Goal: Information Seeking & Learning: Learn about a topic

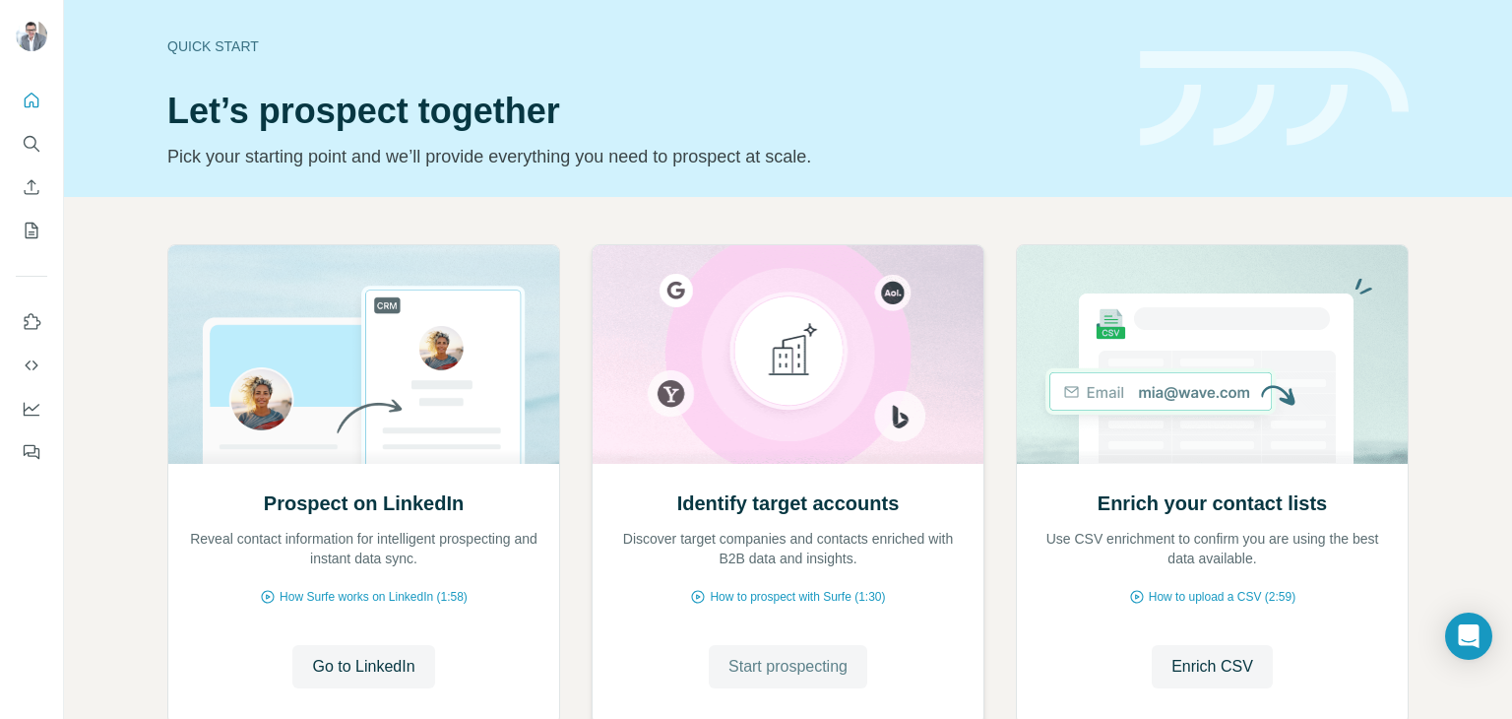
click at [754, 662] on span "Start prospecting" at bounding box center [787, 667] width 119 height 24
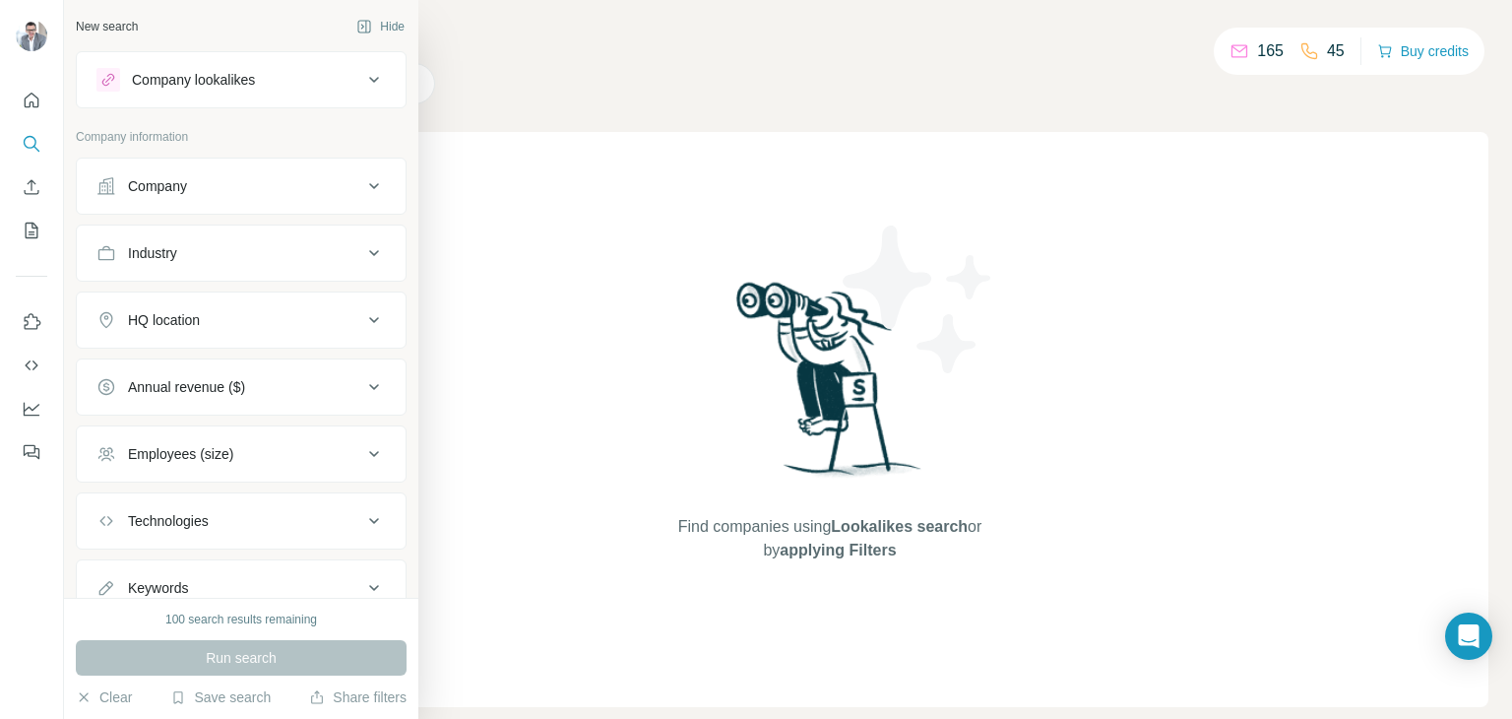
click at [110, 189] on icon at bounding box center [105, 185] width 17 height 17
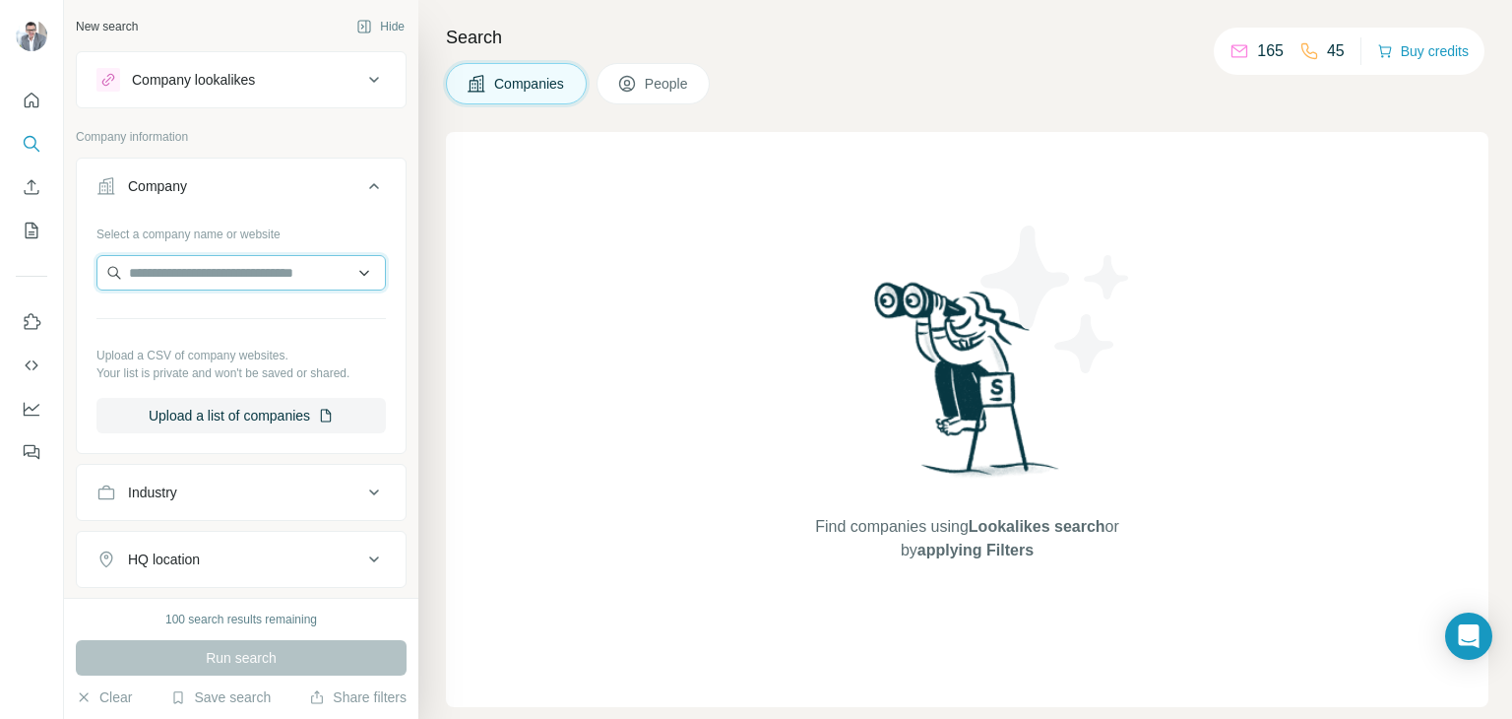
click at [208, 274] on input "text" at bounding box center [240, 272] width 289 height 35
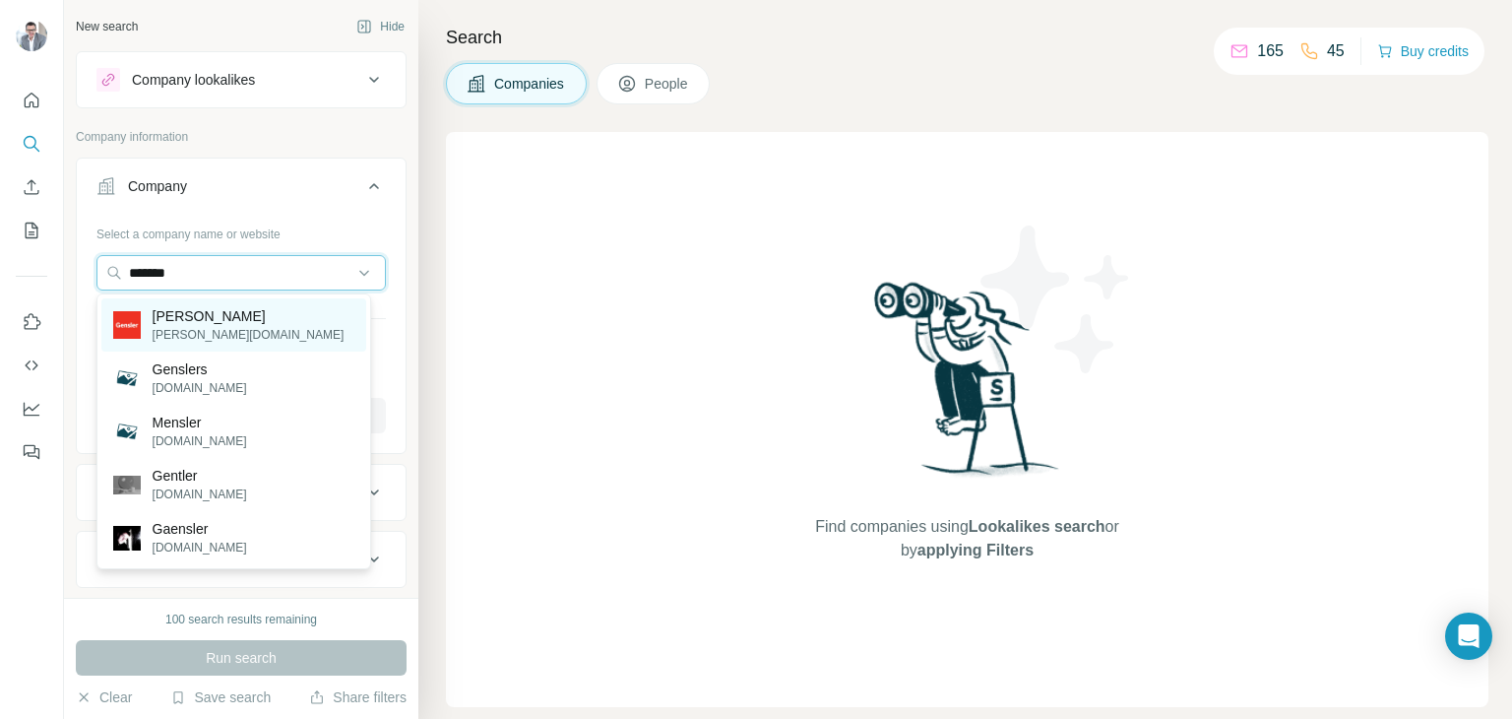
type input "*******"
click at [203, 316] on p "[PERSON_NAME]" at bounding box center [249, 316] width 192 height 20
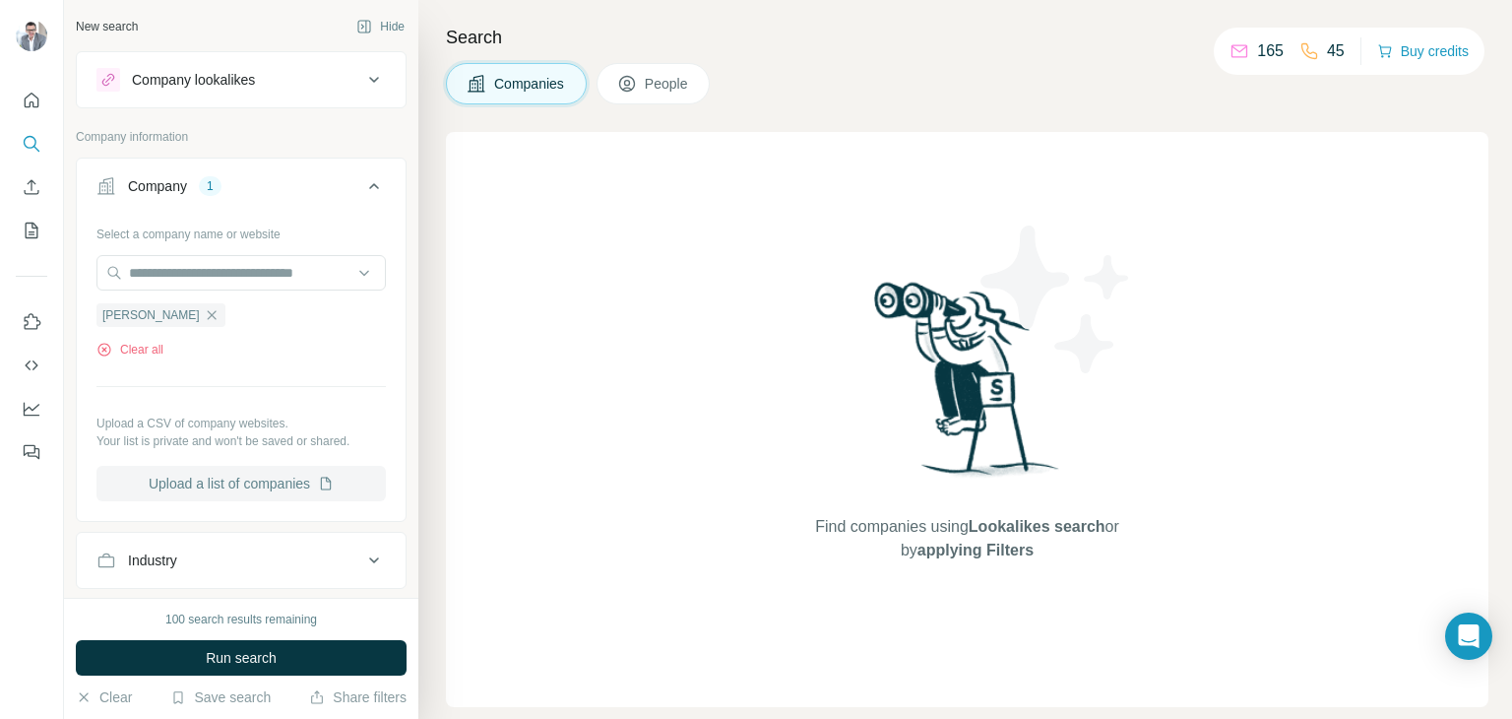
click at [201, 481] on button "Upload a list of companies" at bounding box center [240, 483] width 289 height 35
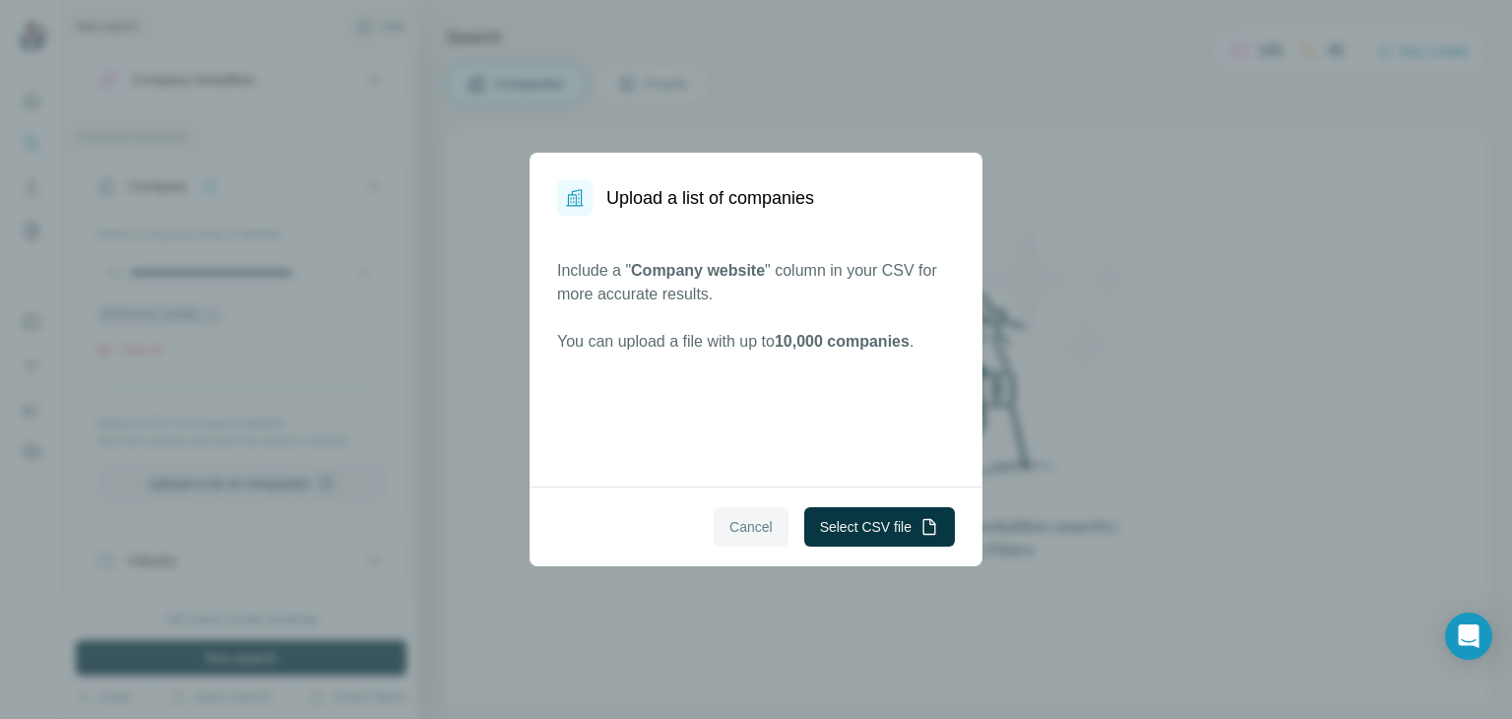
click at [729, 522] on span "Cancel" at bounding box center [750, 527] width 43 height 20
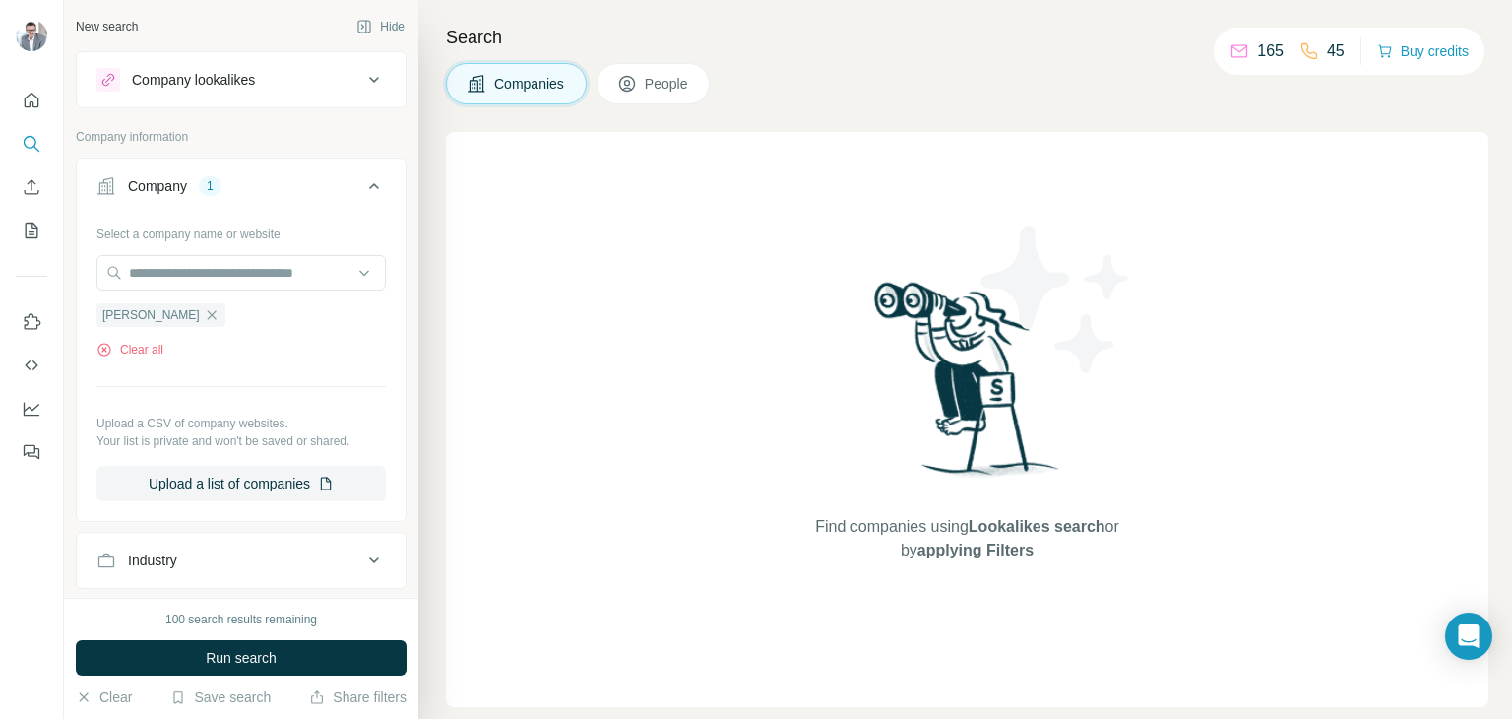
click at [362, 186] on icon at bounding box center [374, 186] width 24 height 24
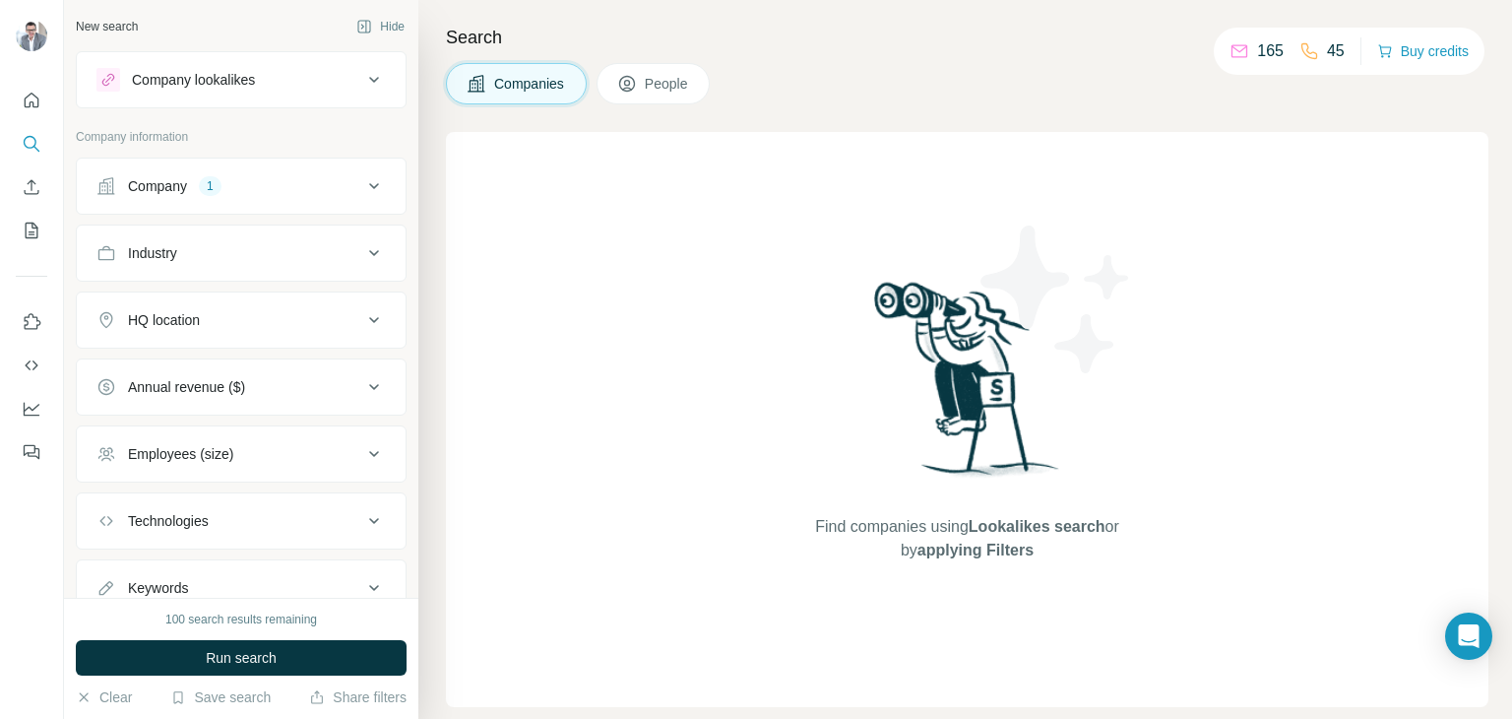
click at [366, 85] on icon at bounding box center [374, 80] width 24 height 24
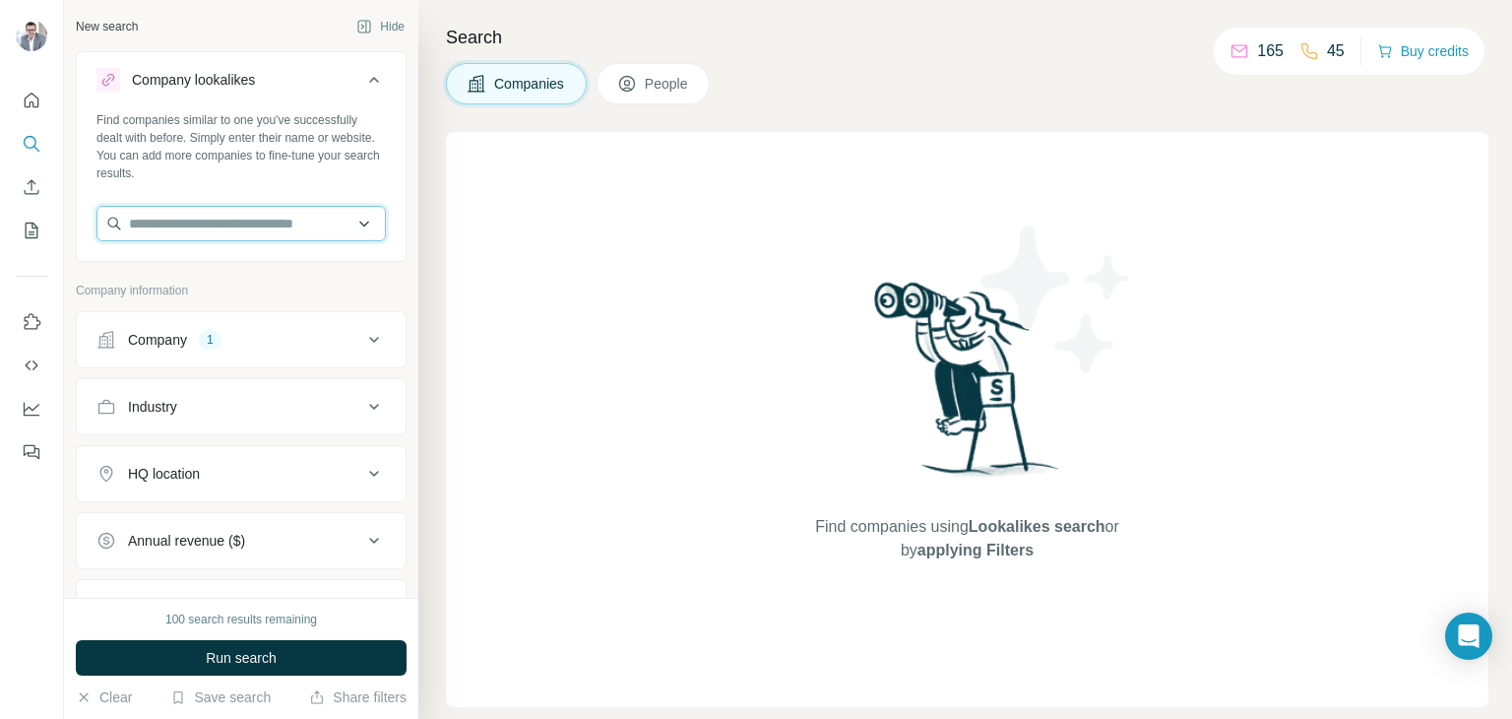
click at [244, 221] on input "text" at bounding box center [240, 223] width 289 height 35
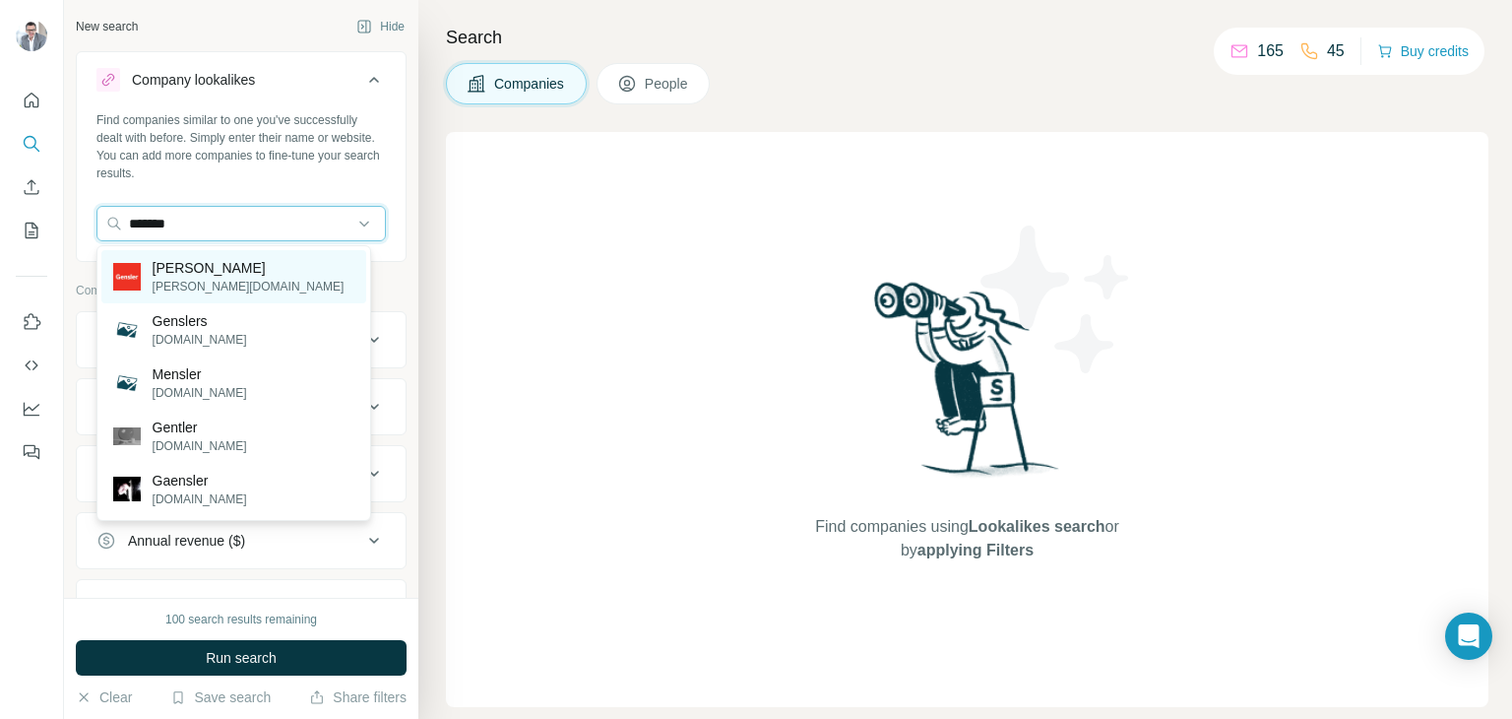
type input "*******"
click at [205, 273] on p "[PERSON_NAME]" at bounding box center [249, 268] width 192 height 20
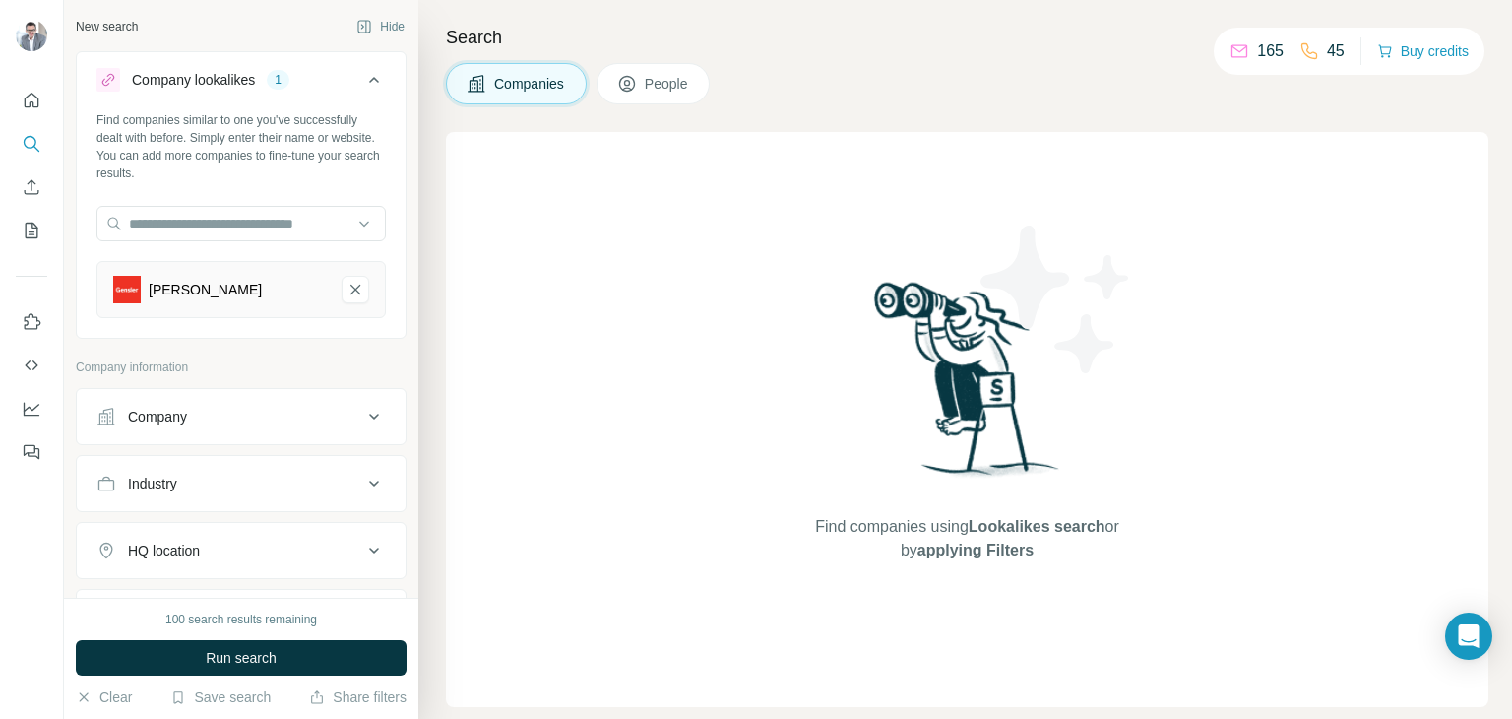
click at [366, 408] on icon at bounding box center [374, 417] width 24 height 24
click at [362, 408] on icon at bounding box center [374, 417] width 24 height 24
click at [228, 660] on span "Run search" at bounding box center [241, 658] width 71 height 20
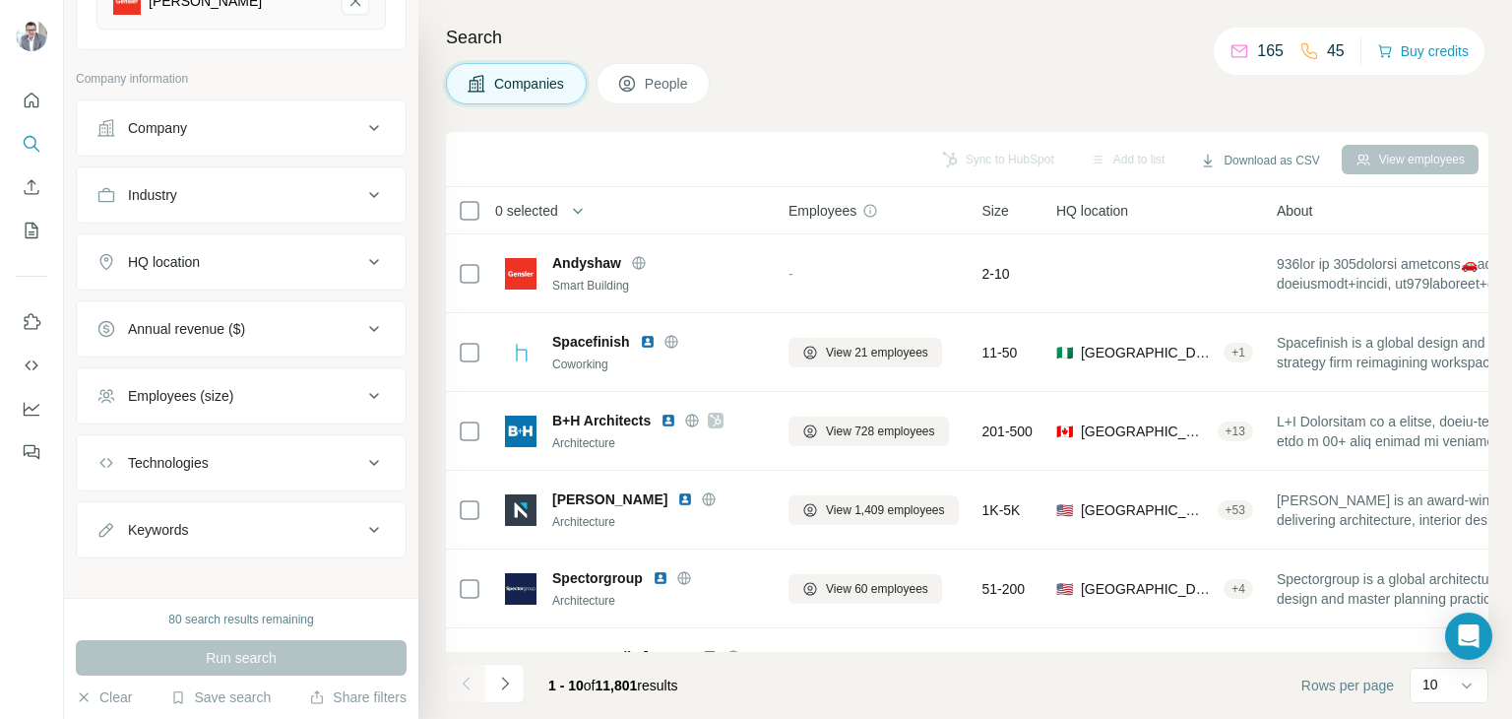
scroll to position [300, 0]
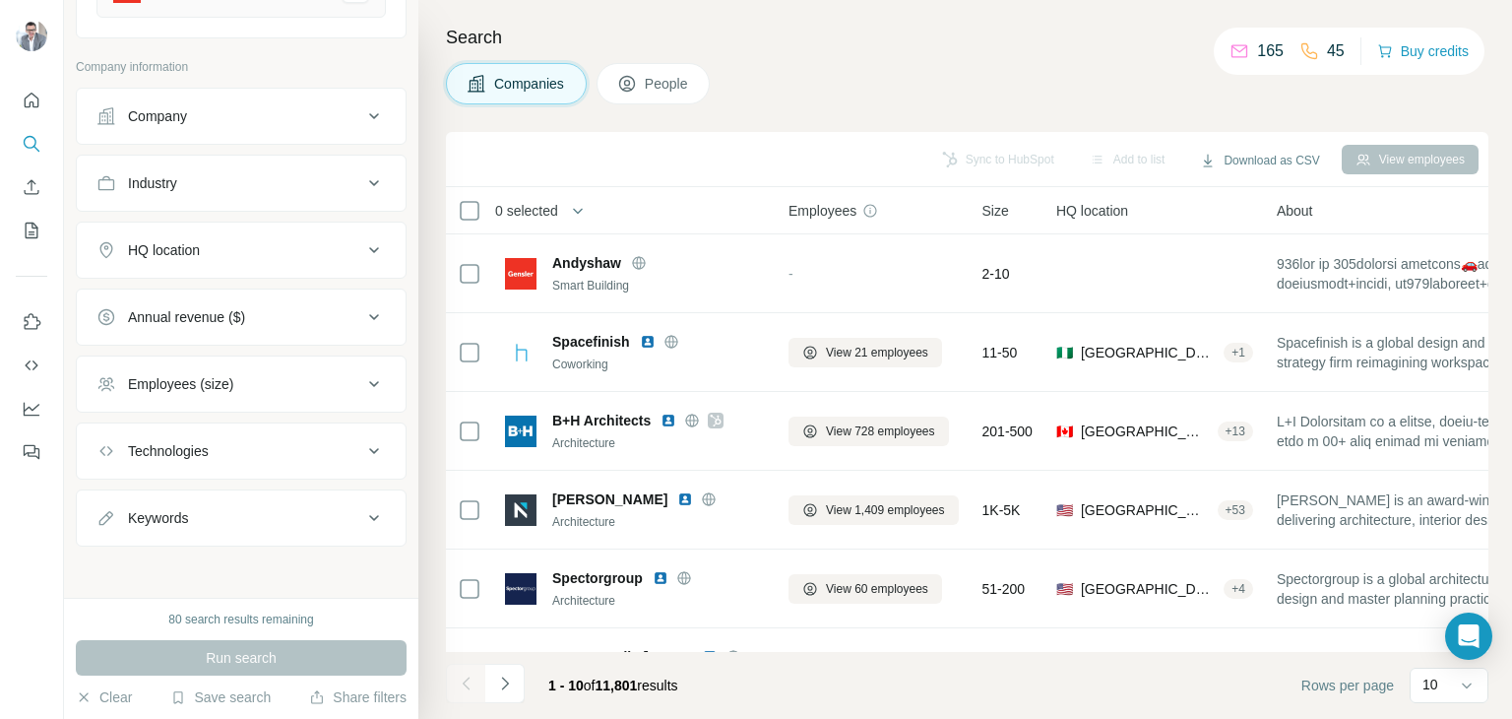
click at [362, 254] on icon at bounding box center [374, 250] width 24 height 24
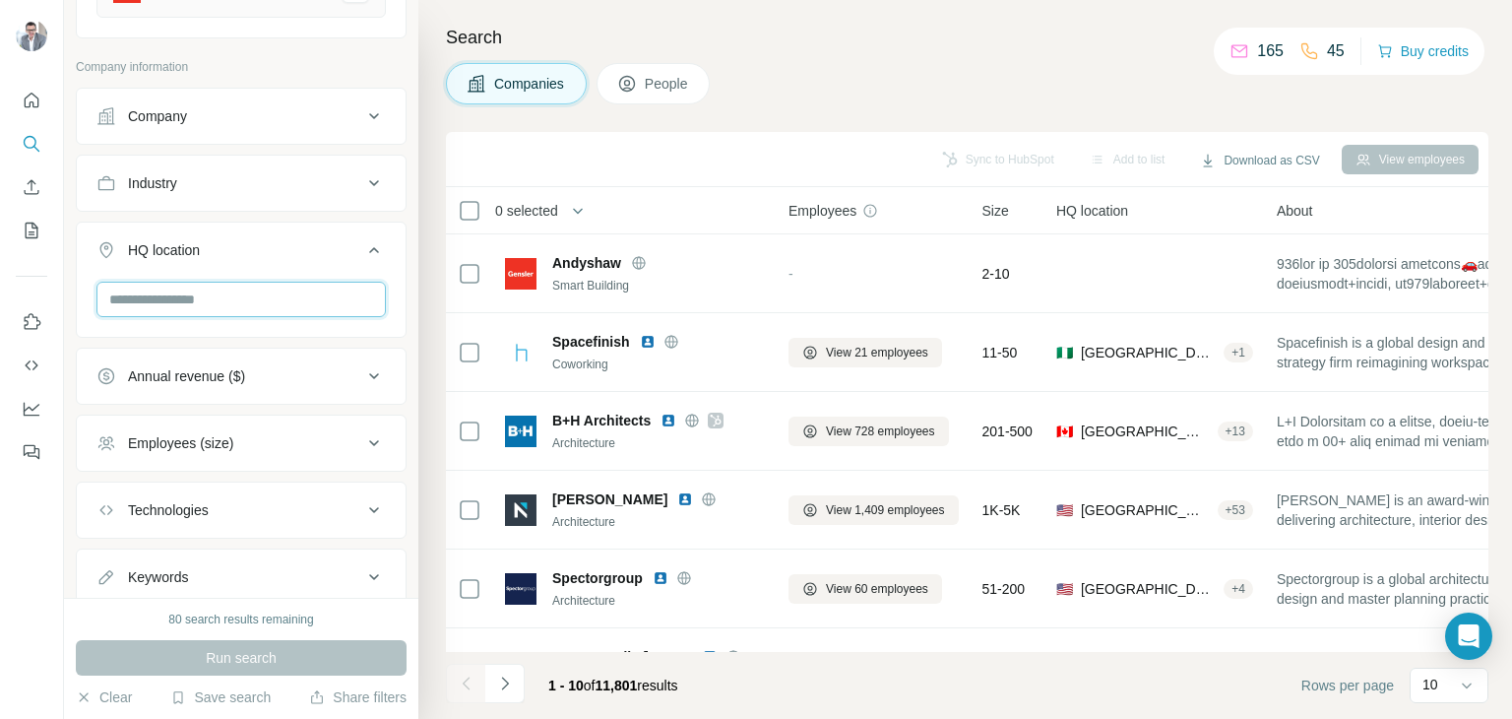
click at [221, 312] on input "text" at bounding box center [240, 299] width 289 height 35
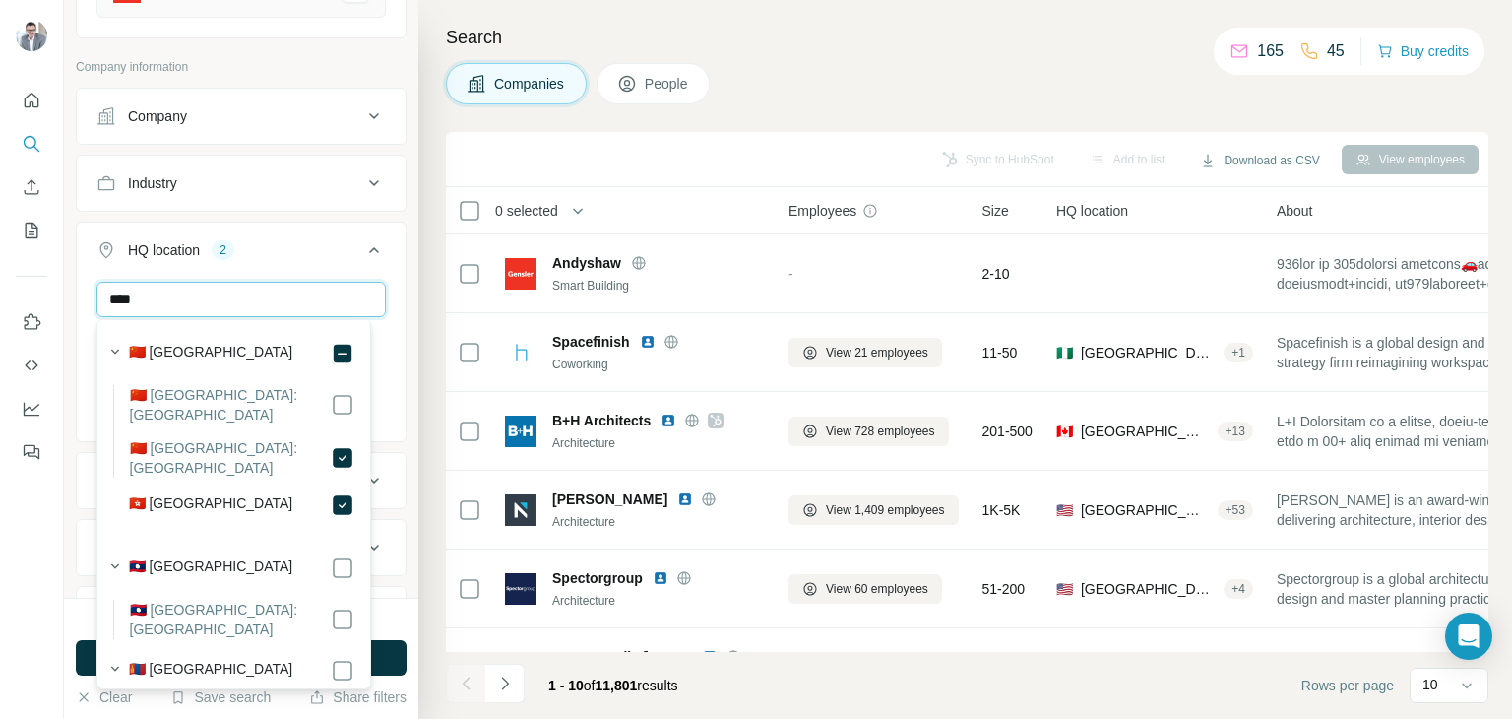
click at [229, 296] on input "****" at bounding box center [240, 299] width 289 height 35
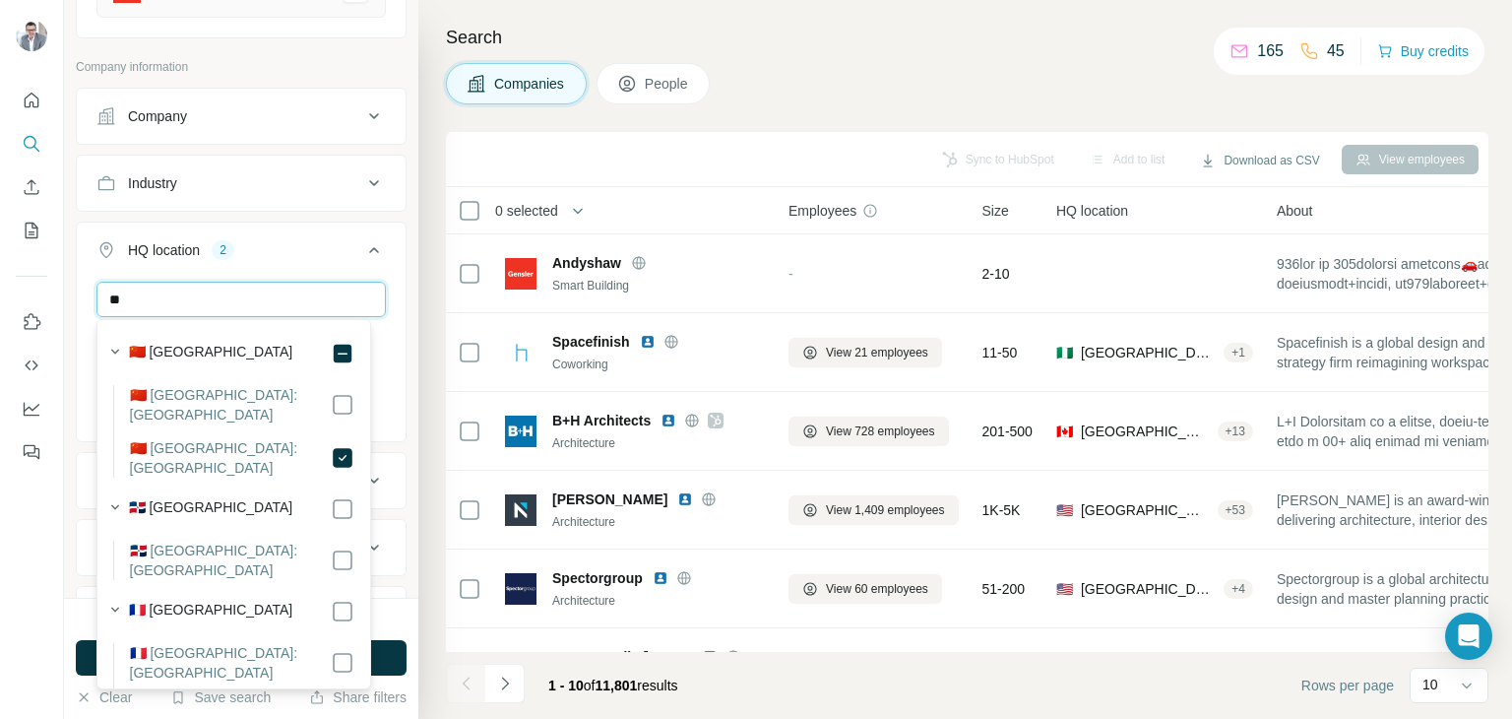
type input "*"
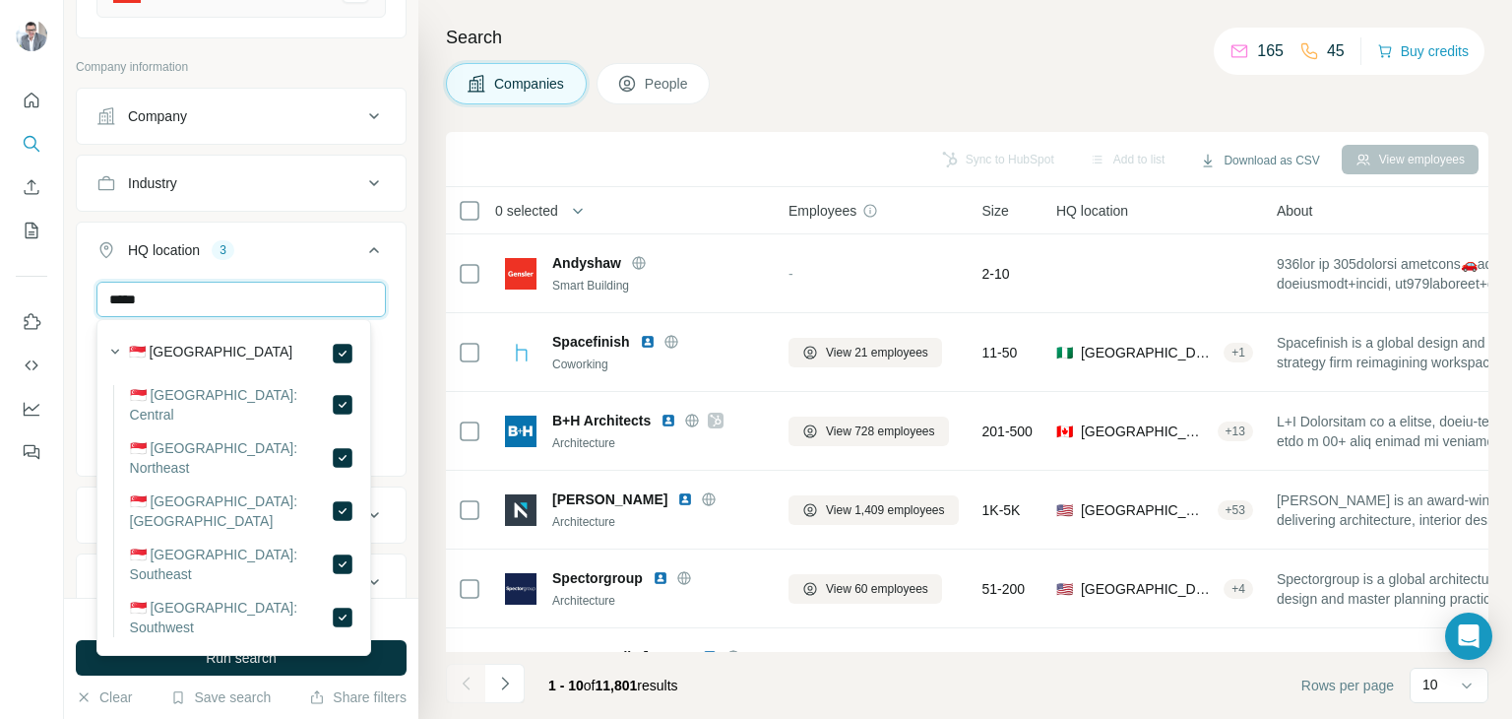
click at [192, 304] on input "*****" at bounding box center [240, 299] width 289 height 35
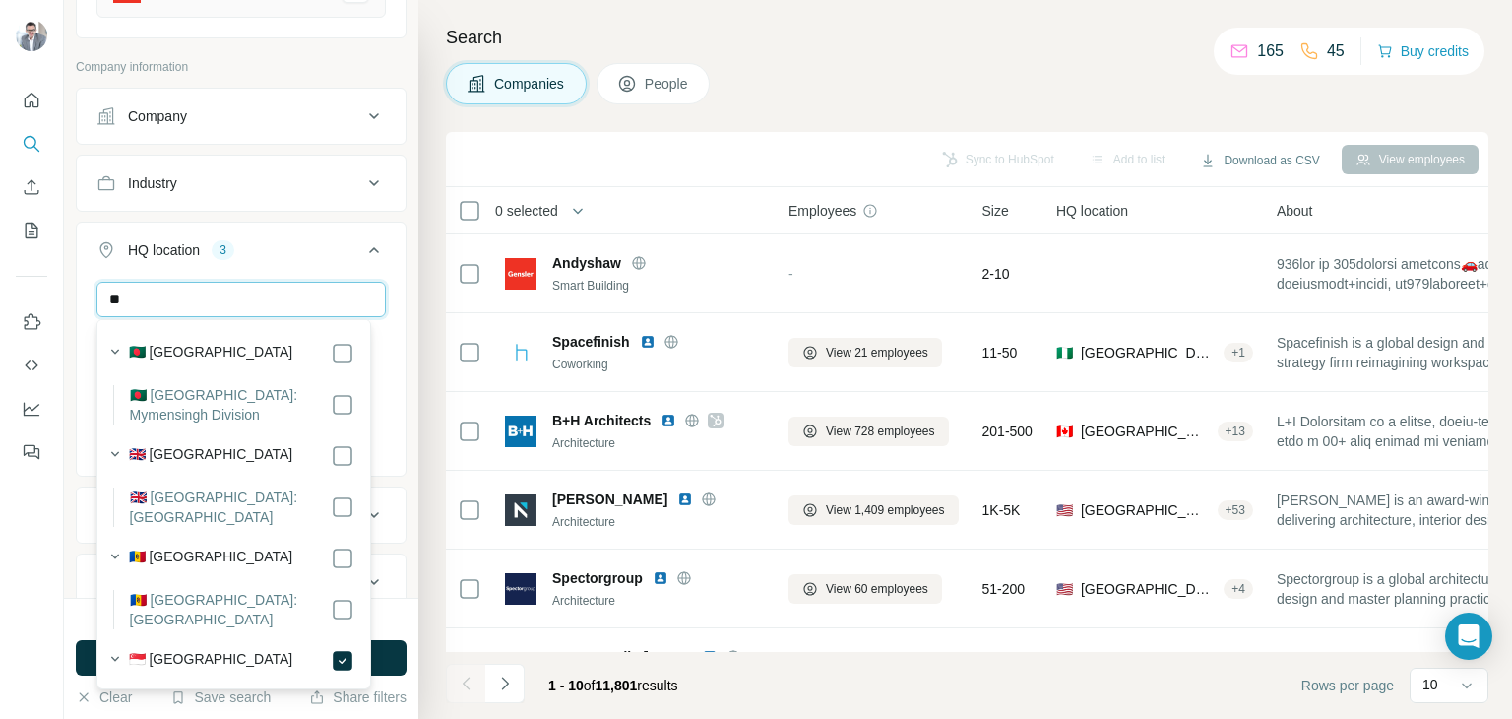
type input "*"
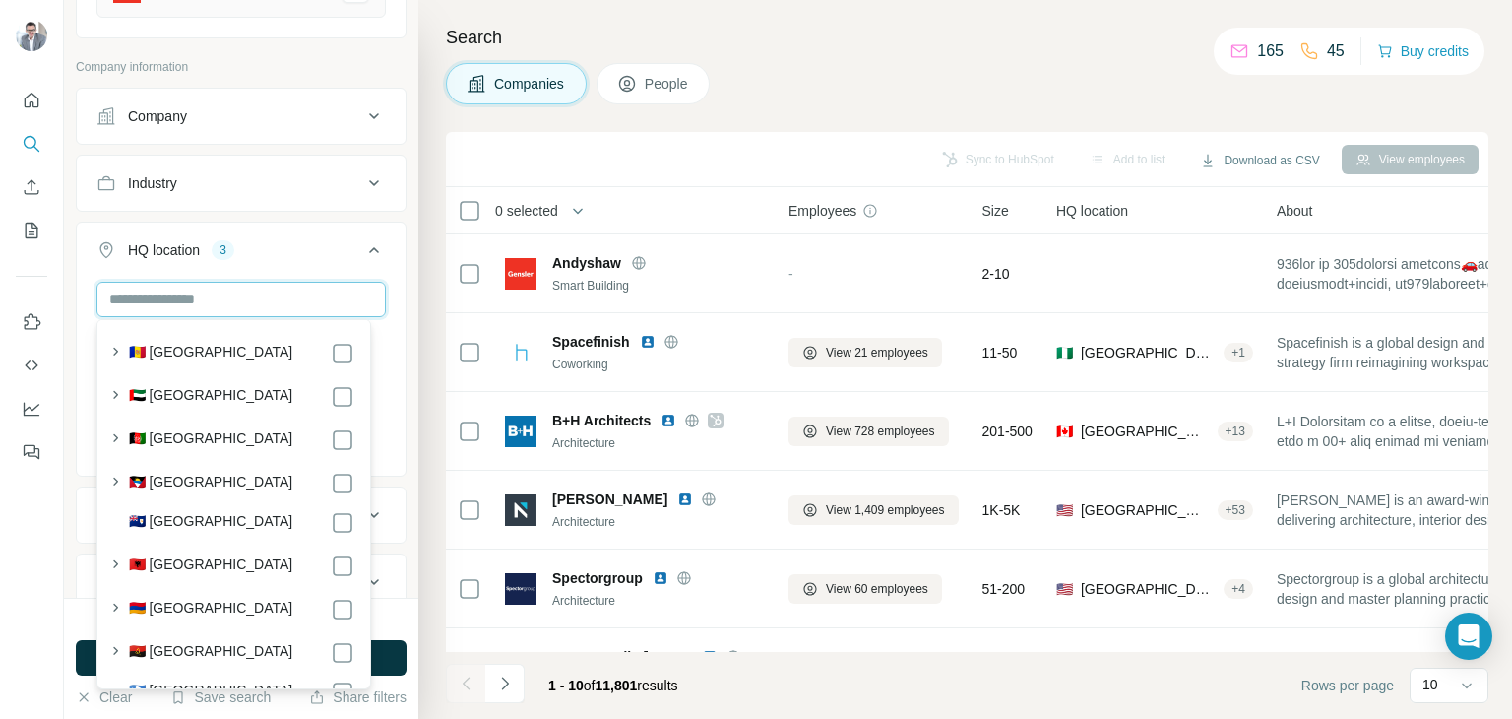
type input "*"
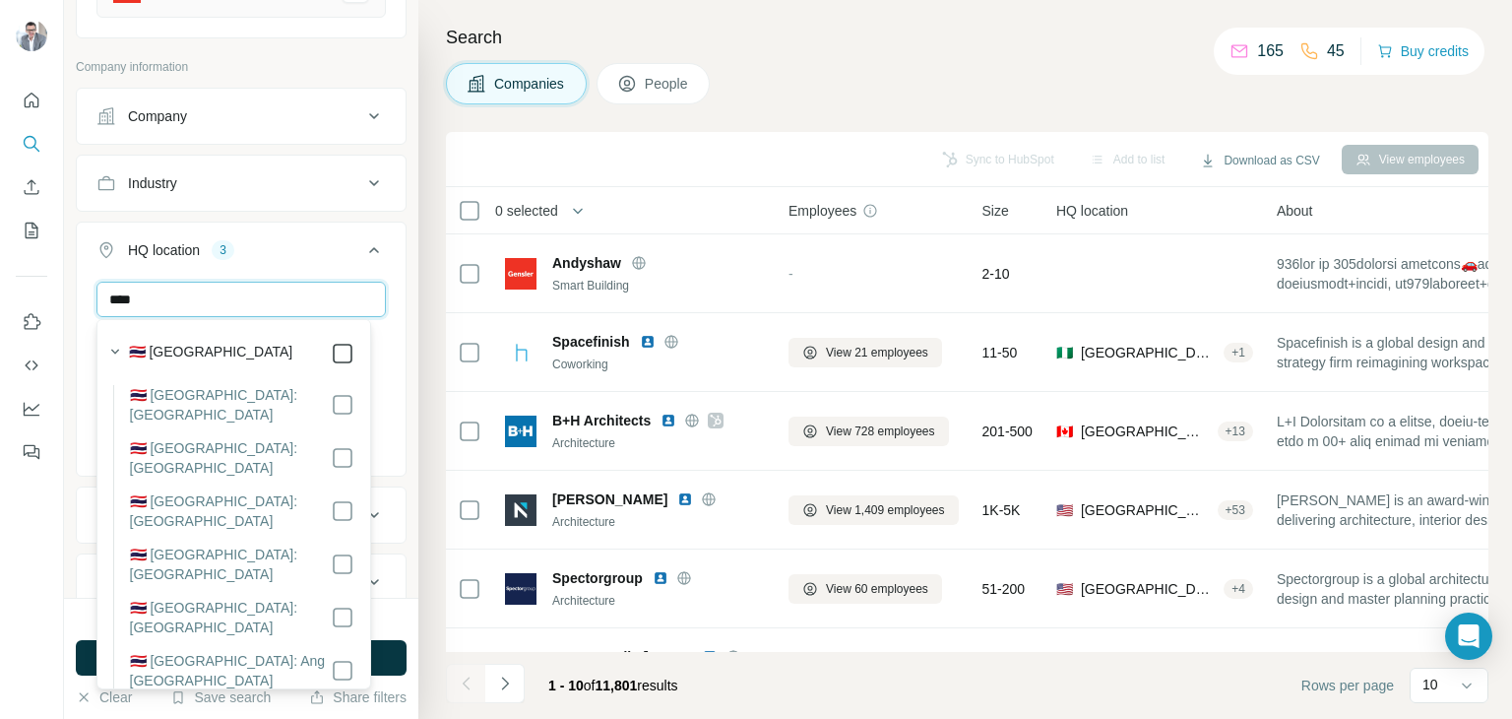
type input "****"
click at [397, 289] on div "New search Hide Company lookalikes 1 Find companies similar to one you've succe…" at bounding box center [241, 298] width 354 height 597
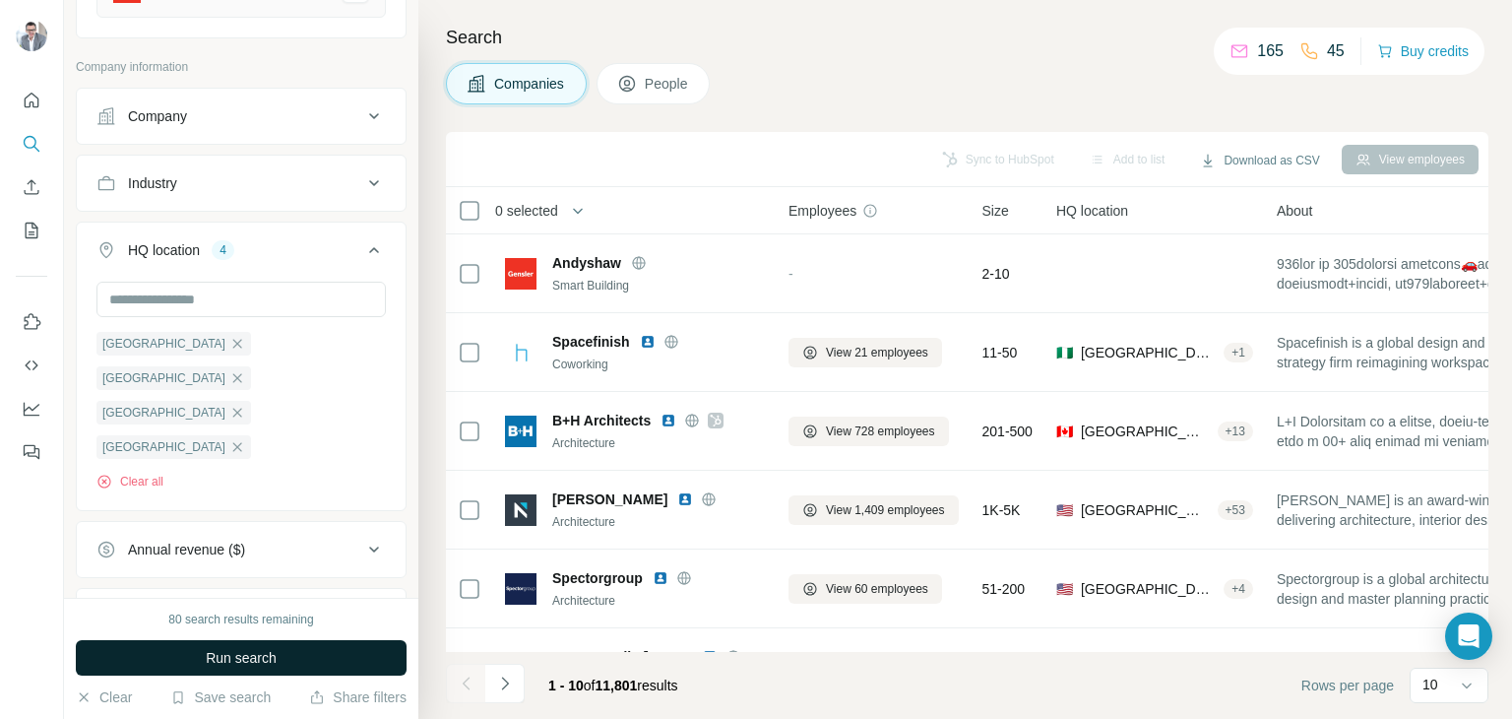
click at [300, 649] on button "Run search" at bounding box center [241, 657] width 331 height 35
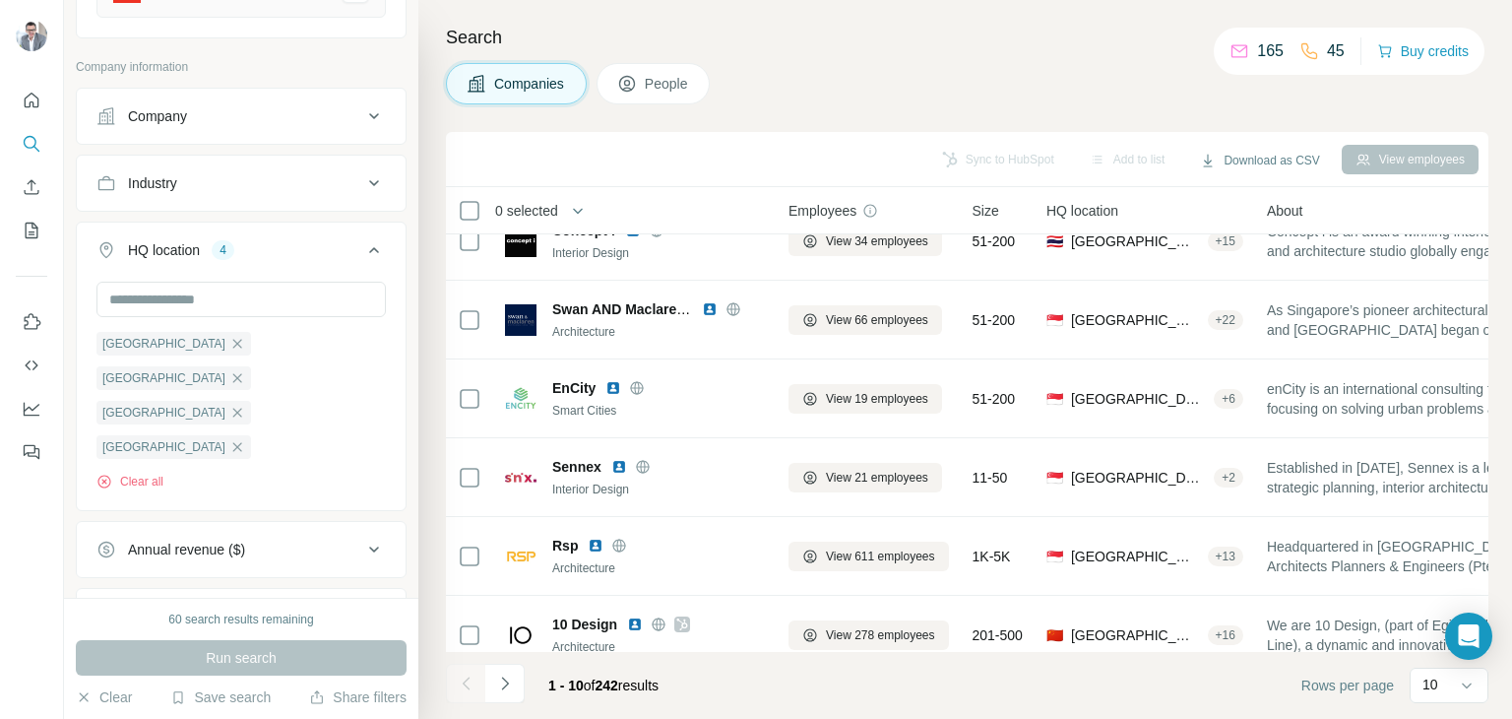
scroll to position [187, 0]
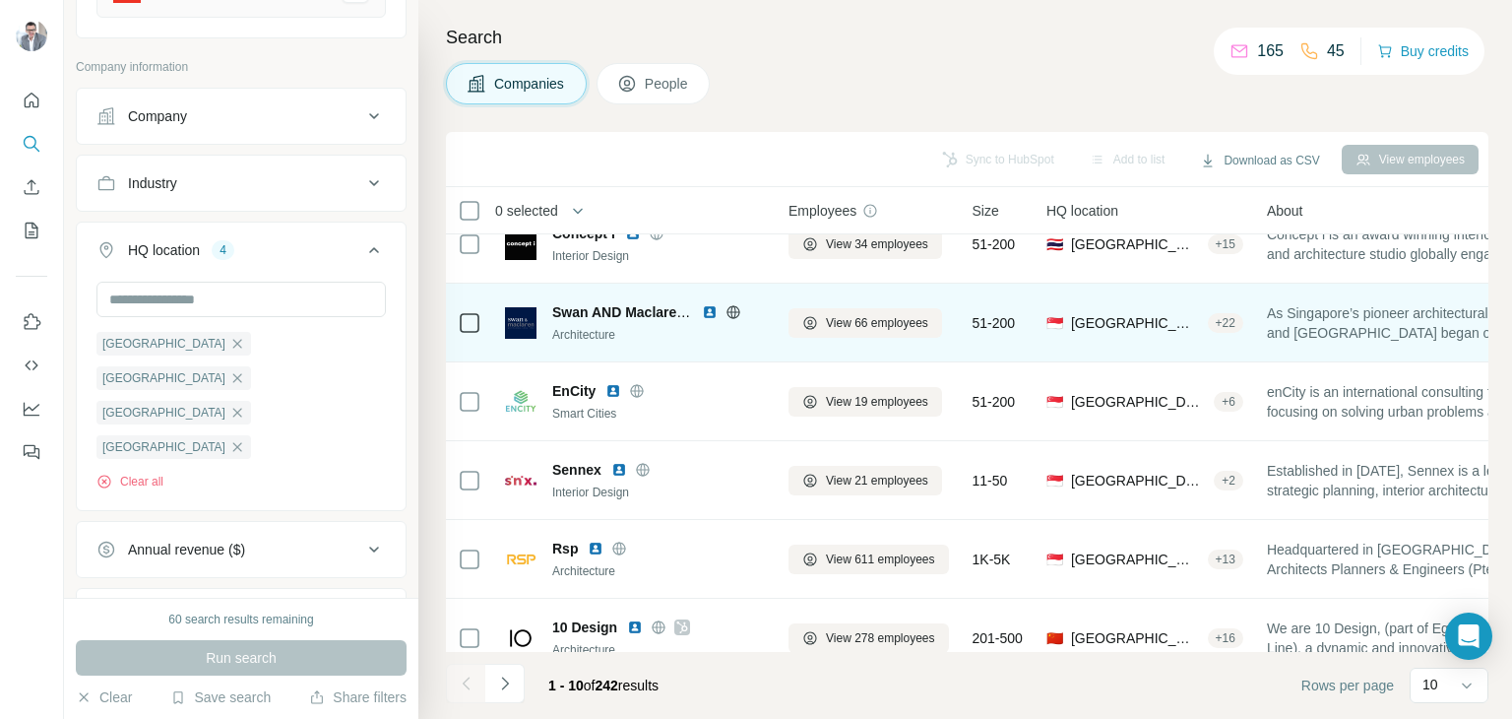
click at [709, 311] on img at bounding box center [710, 312] width 16 height 16
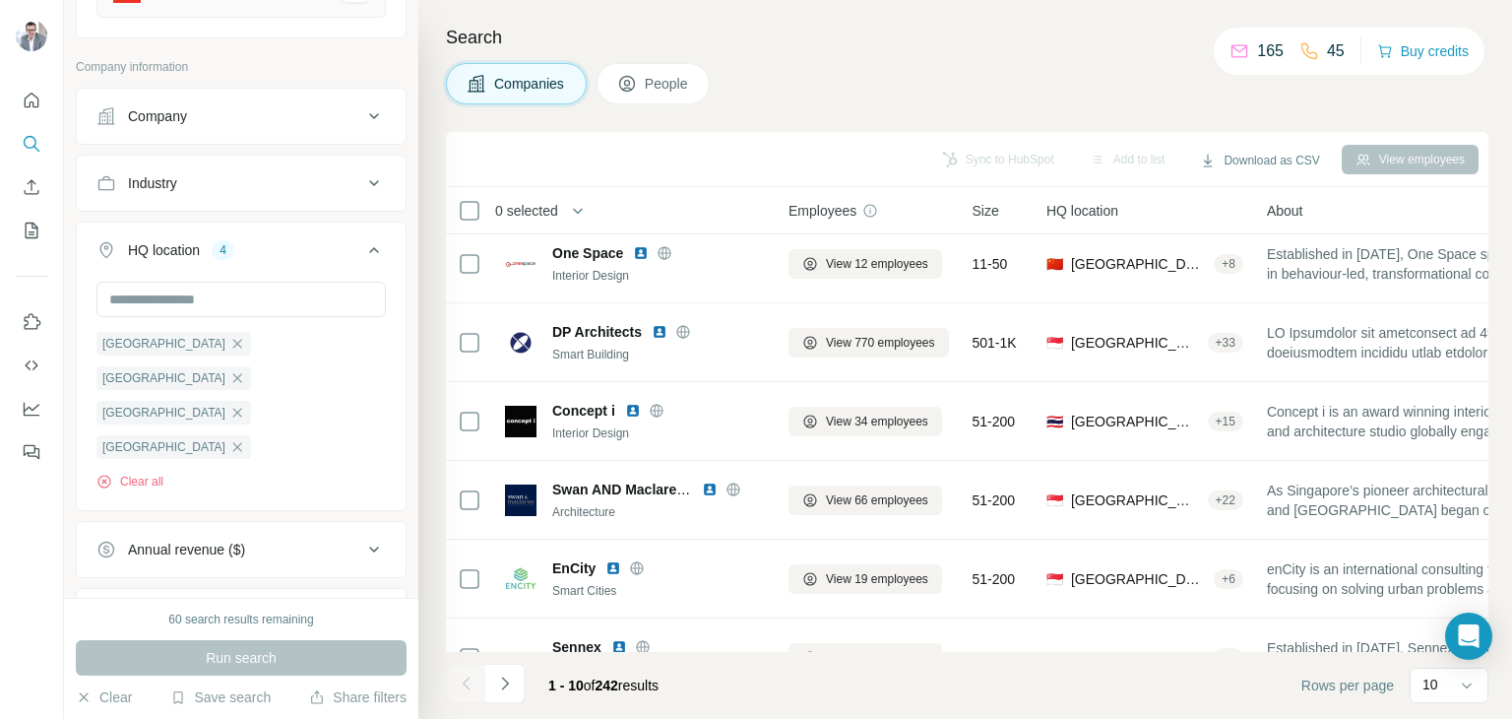
scroll to position [0, 0]
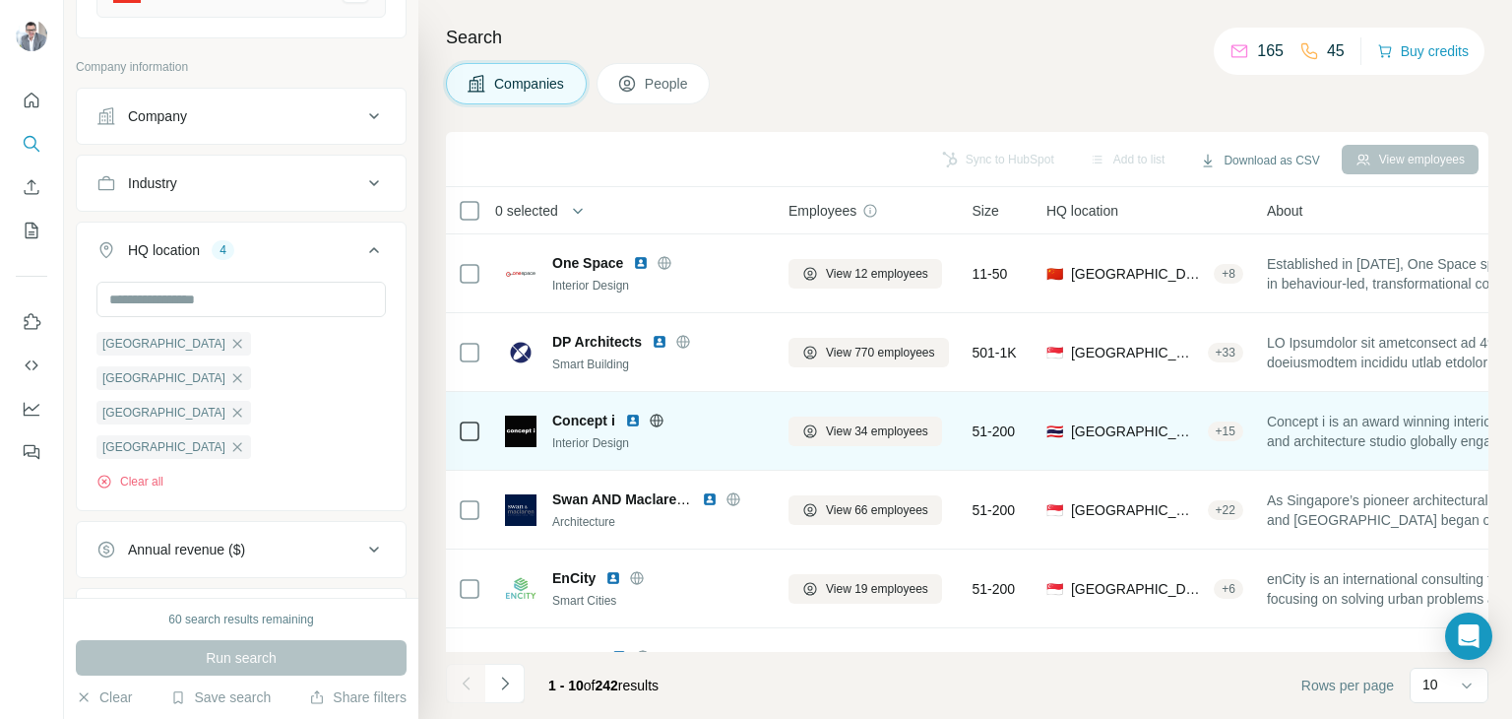
click at [629, 422] on img at bounding box center [633, 420] width 16 height 16
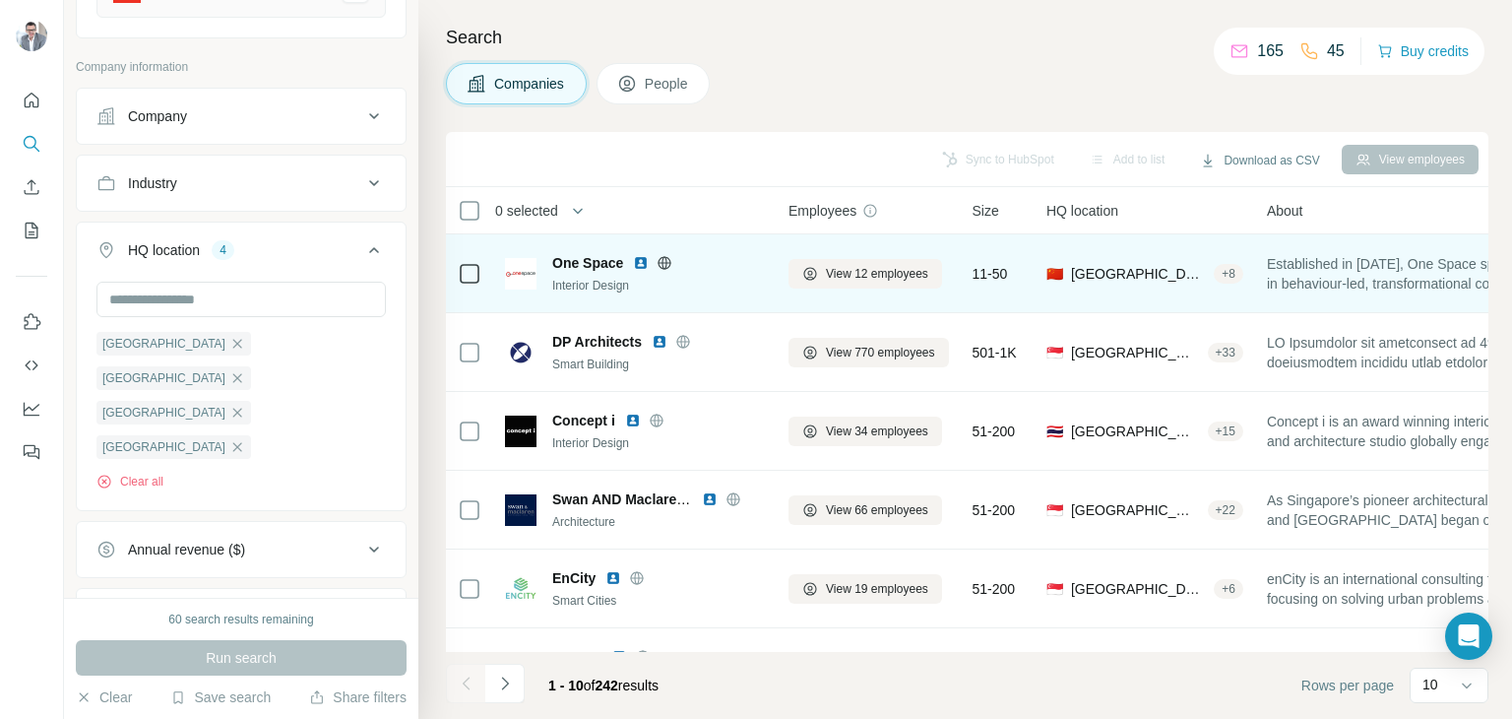
click at [641, 258] on img at bounding box center [641, 263] width 16 height 16
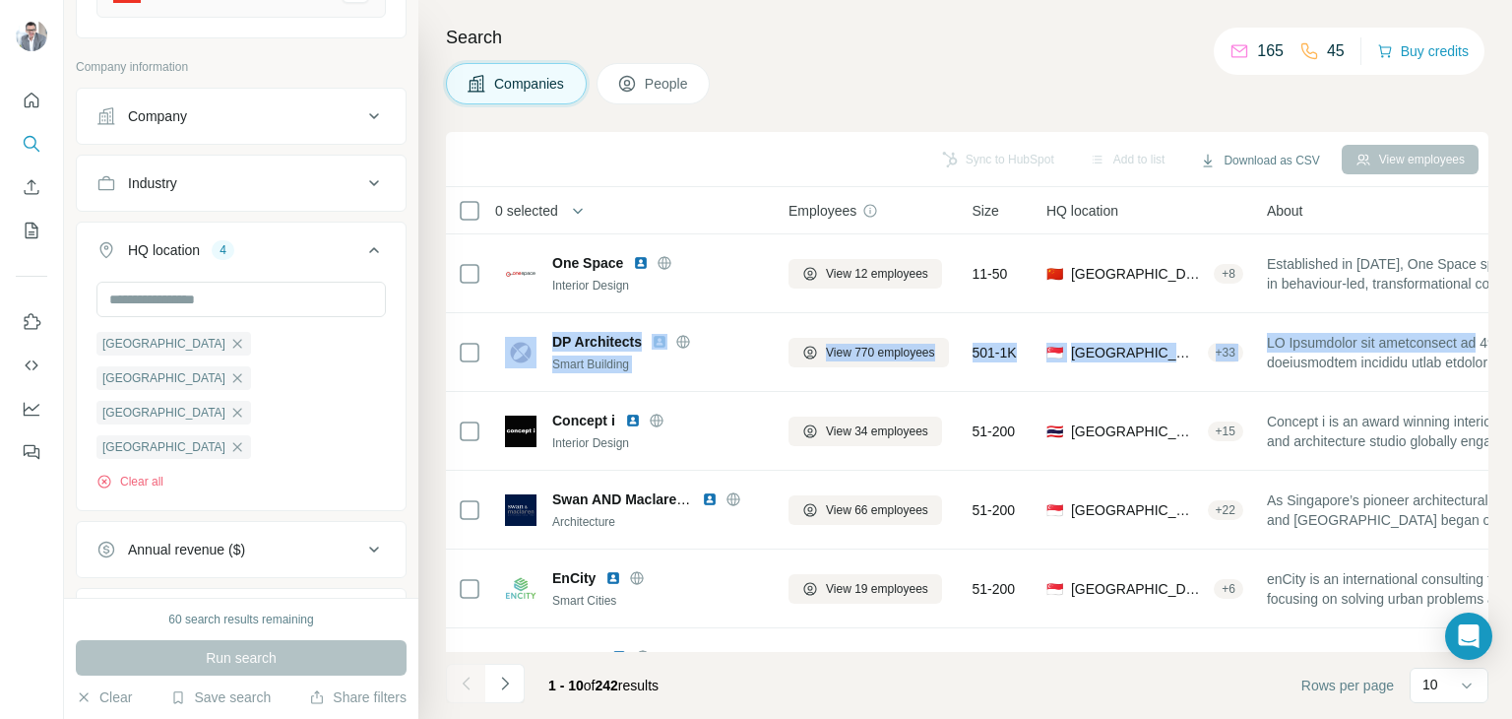
drag, startPoint x: 1488, startPoint y: 305, endPoint x: 1488, endPoint y: 340, distance: 34.5
click at [1488, 340] on div "Search Companies People Sync to HubSpot Add to list Download as CSV View employ…" at bounding box center [965, 359] width 1094 height 719
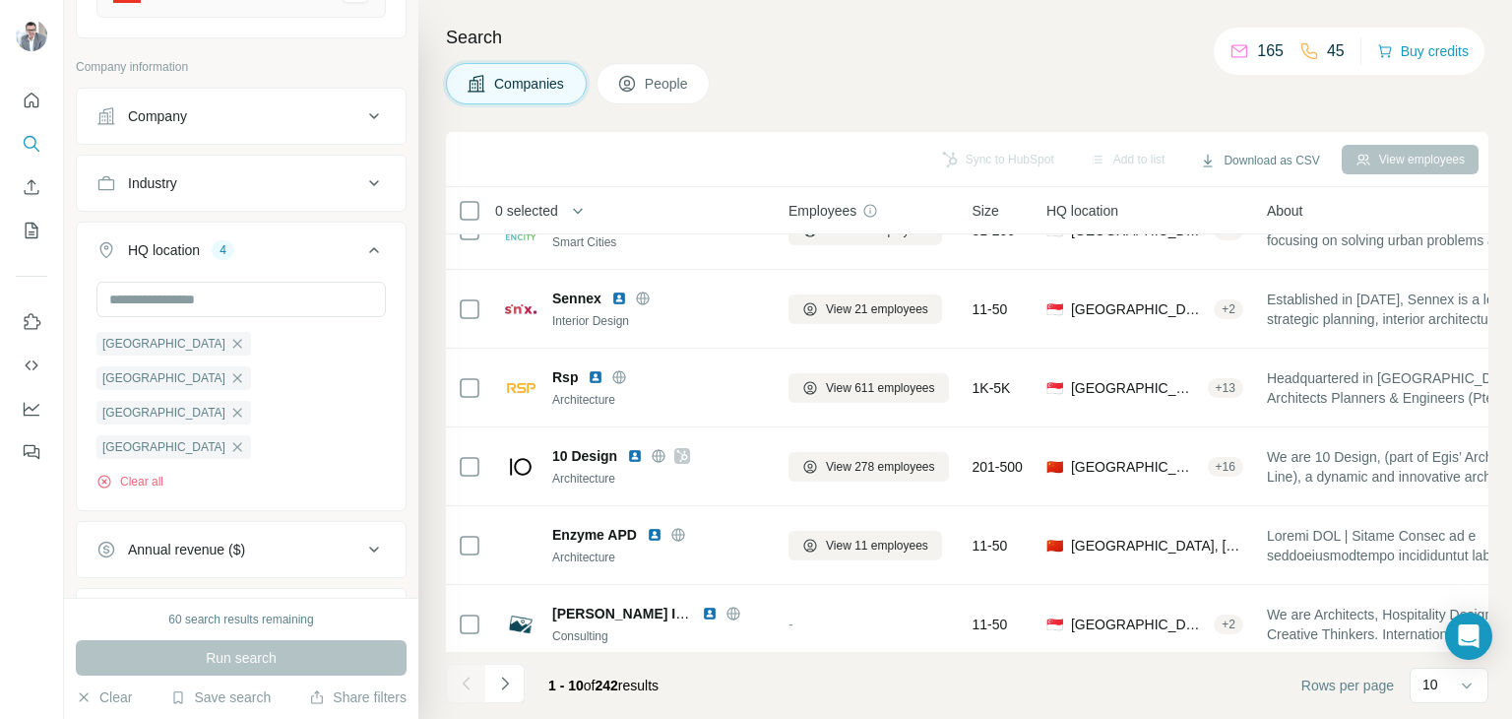
scroll to position [380, 0]
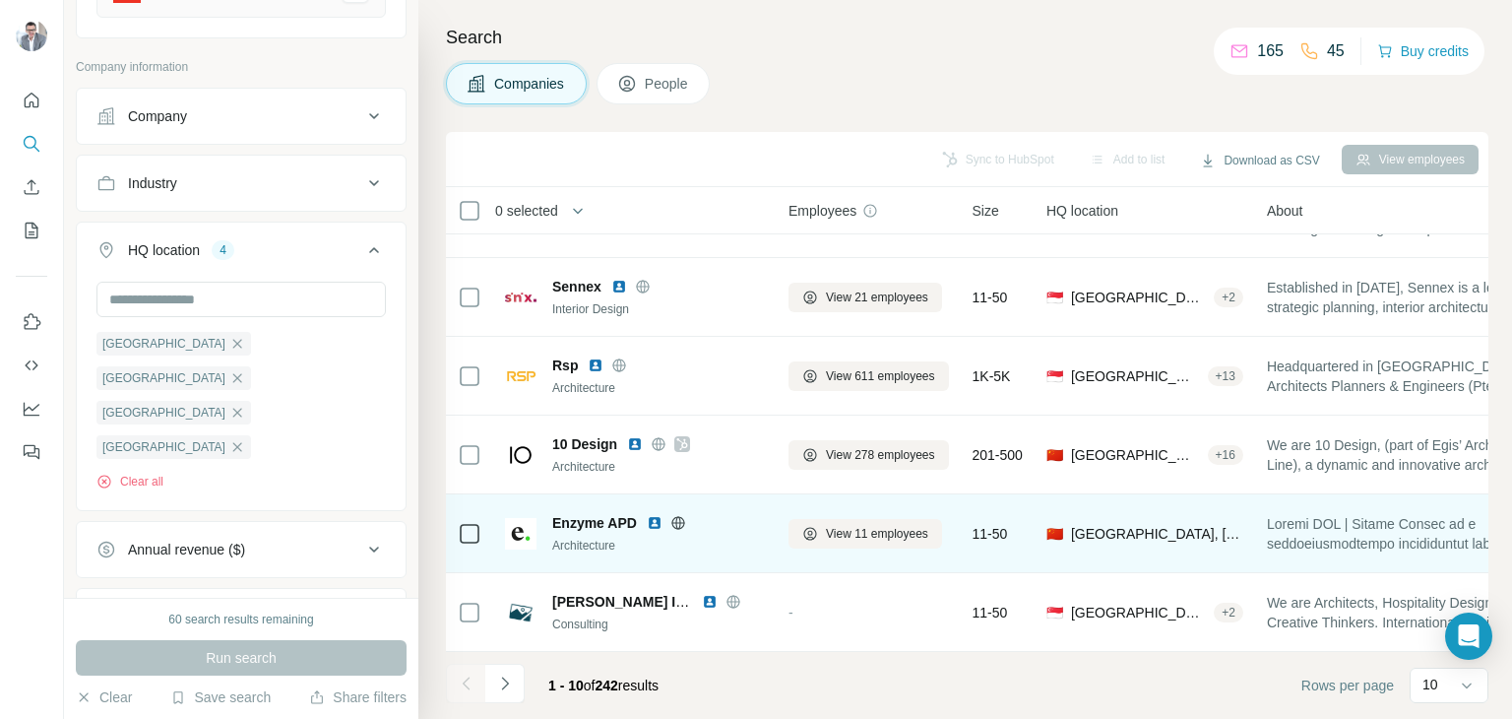
click at [654, 515] on img at bounding box center [655, 523] width 16 height 16
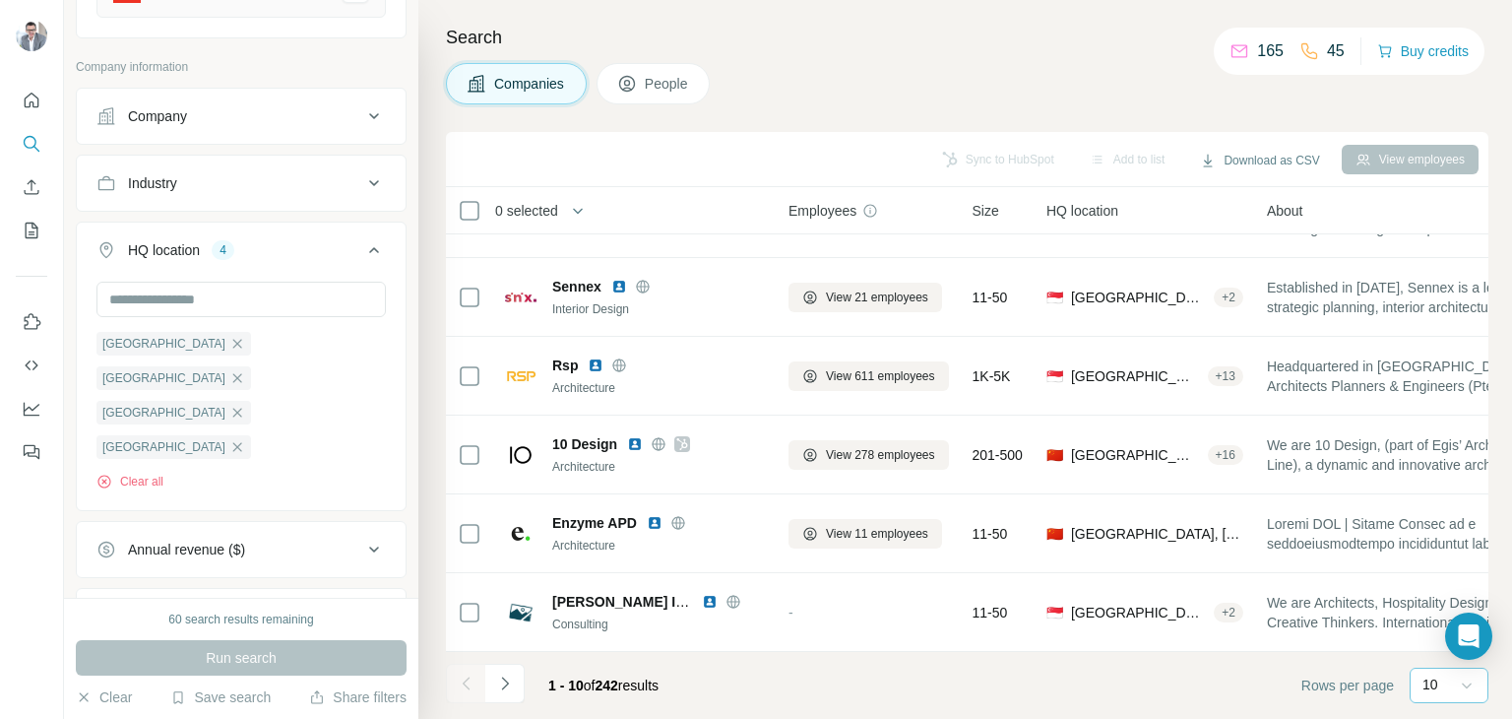
click at [1457, 693] on icon at bounding box center [1467, 685] width 20 height 20
click at [1426, 538] on p "60" at bounding box center [1434, 535] width 16 height 20
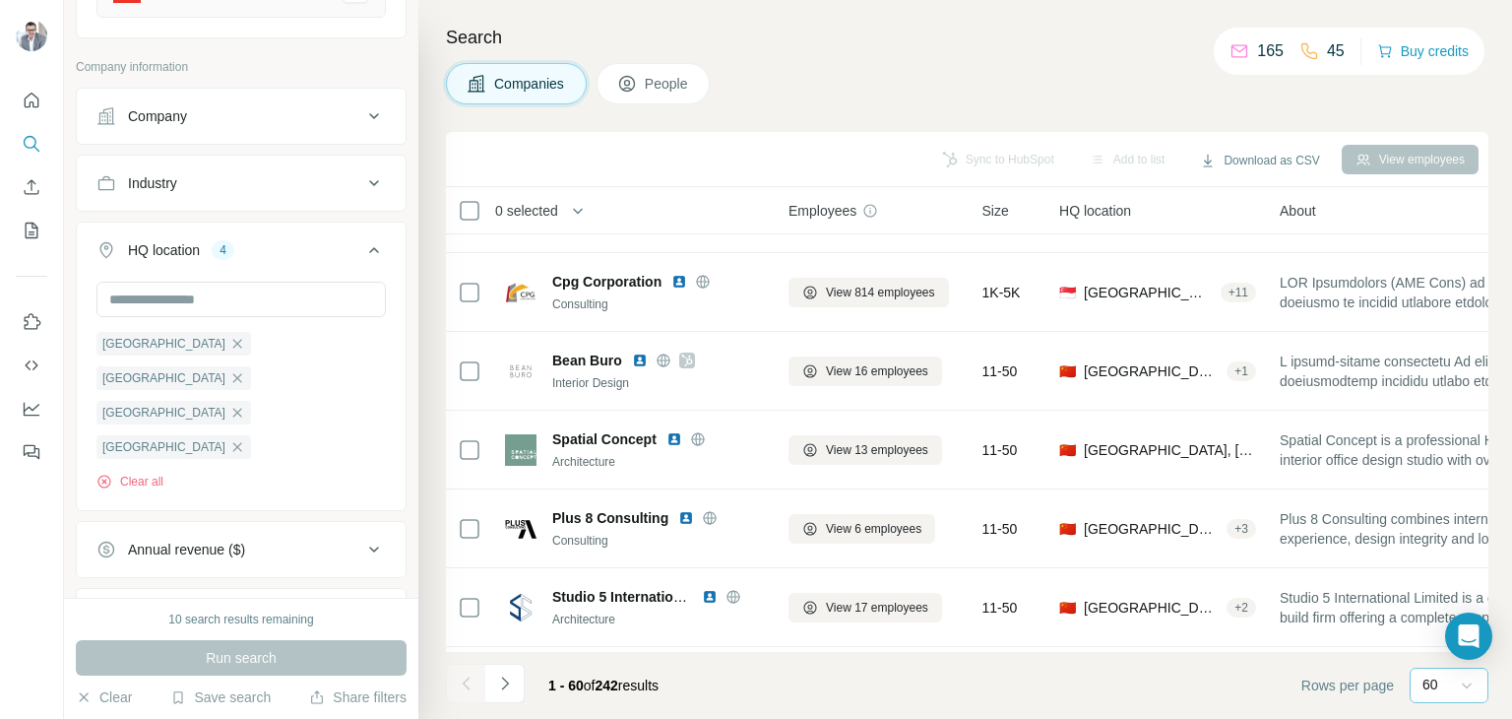
scroll to position [1094, 0]
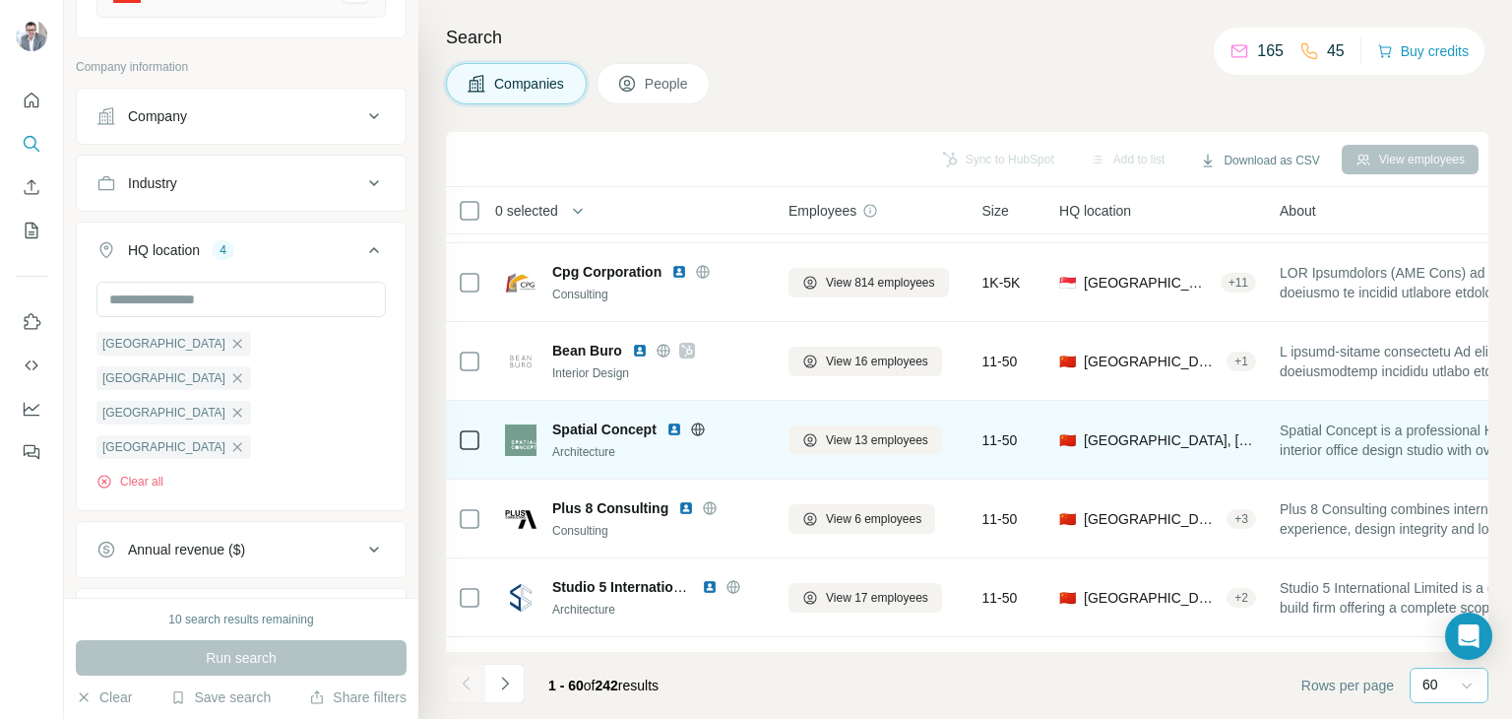
click at [673, 426] on img at bounding box center [674, 429] width 16 height 16
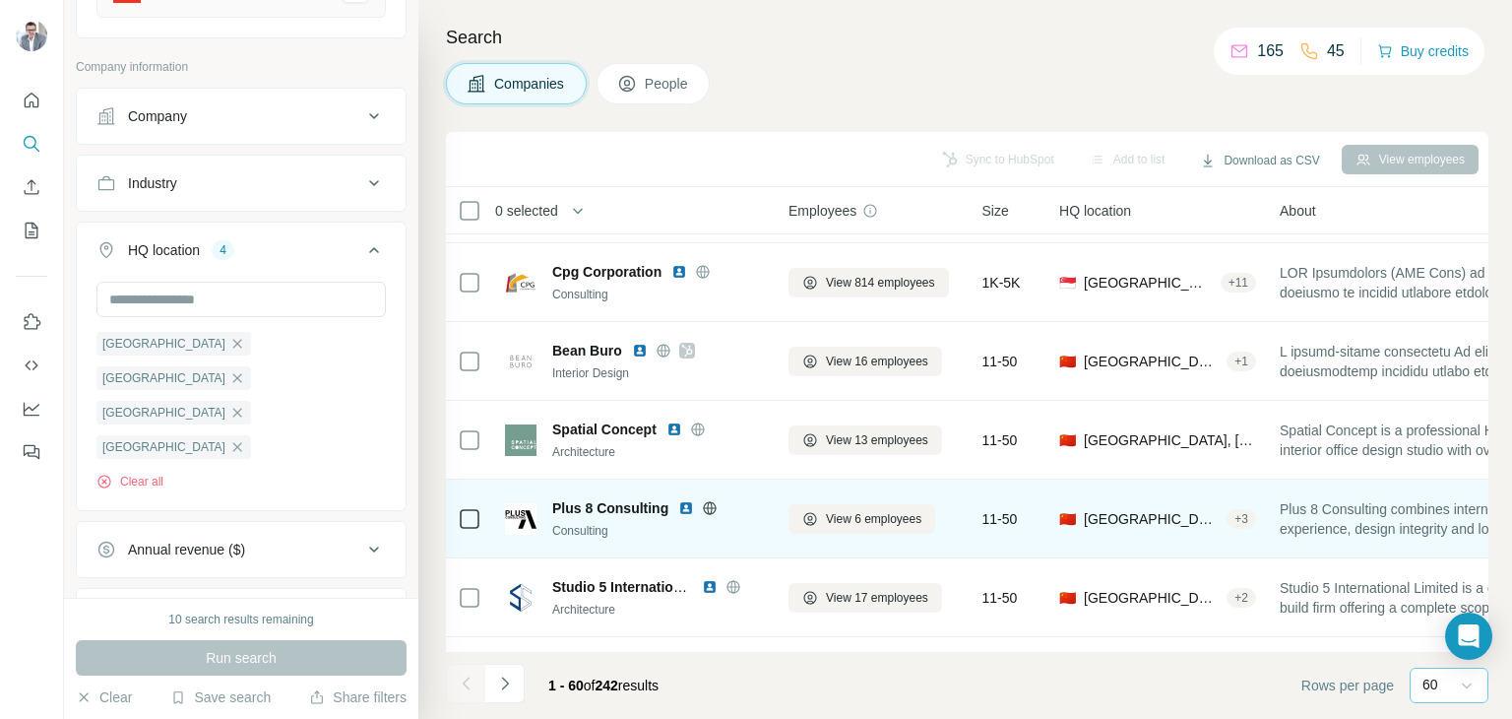
click at [682, 508] on img at bounding box center [686, 508] width 16 height 16
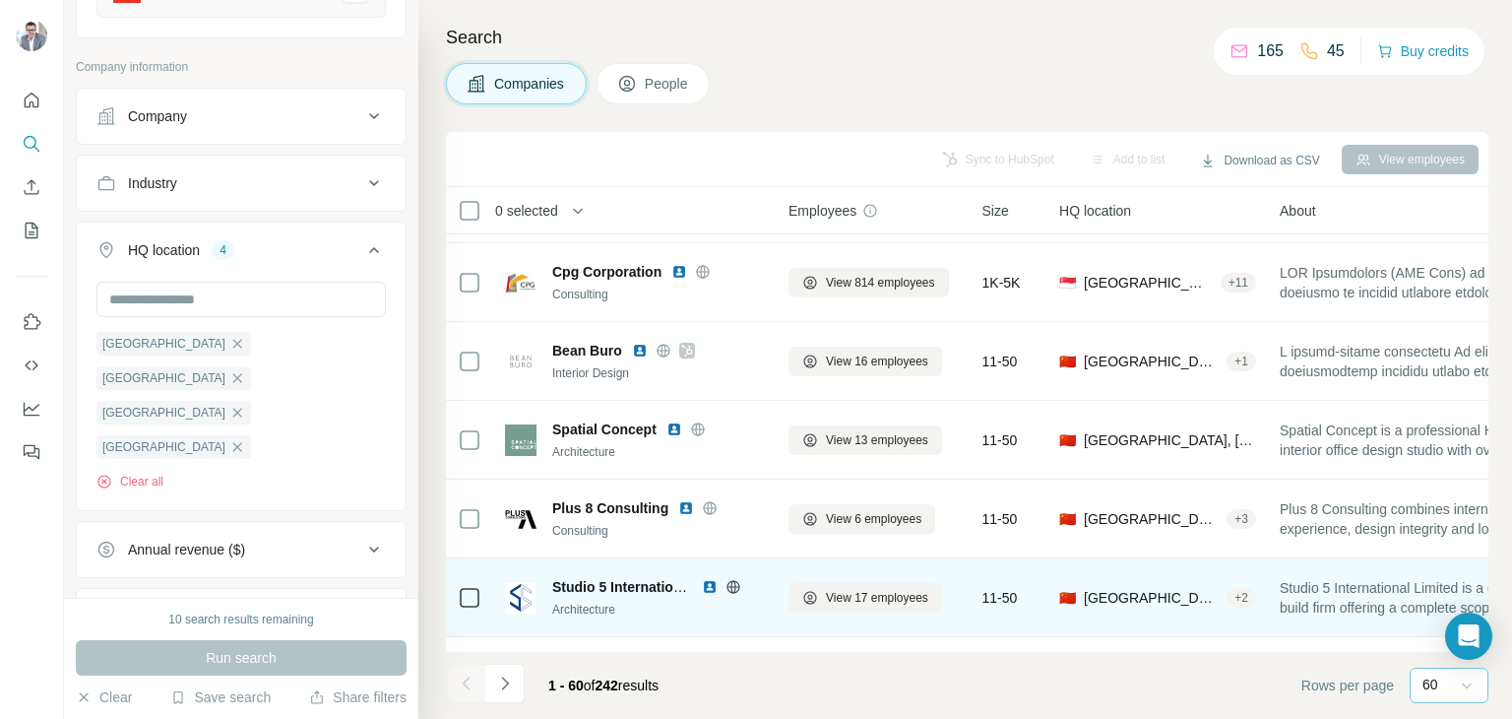
click at [705, 588] on img at bounding box center [710, 587] width 16 height 16
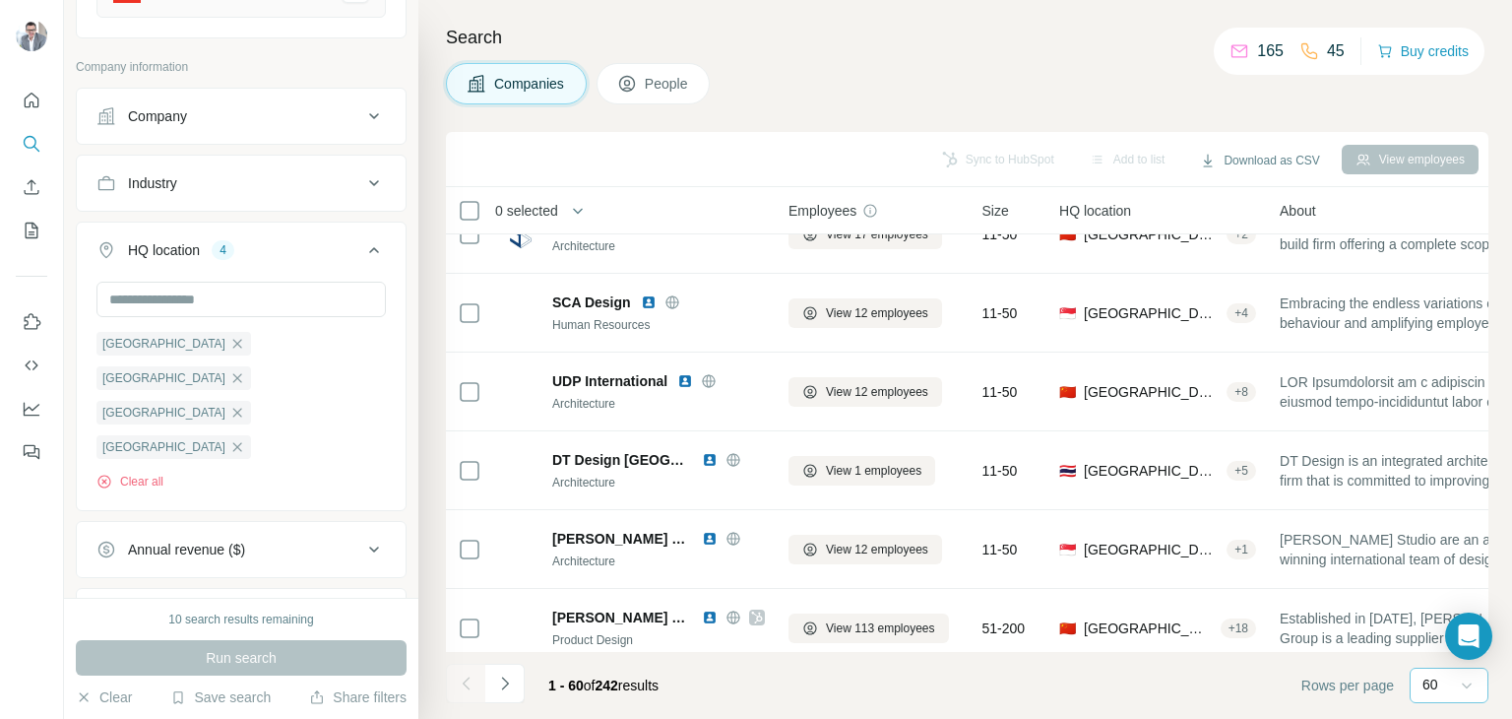
scroll to position [1466, 0]
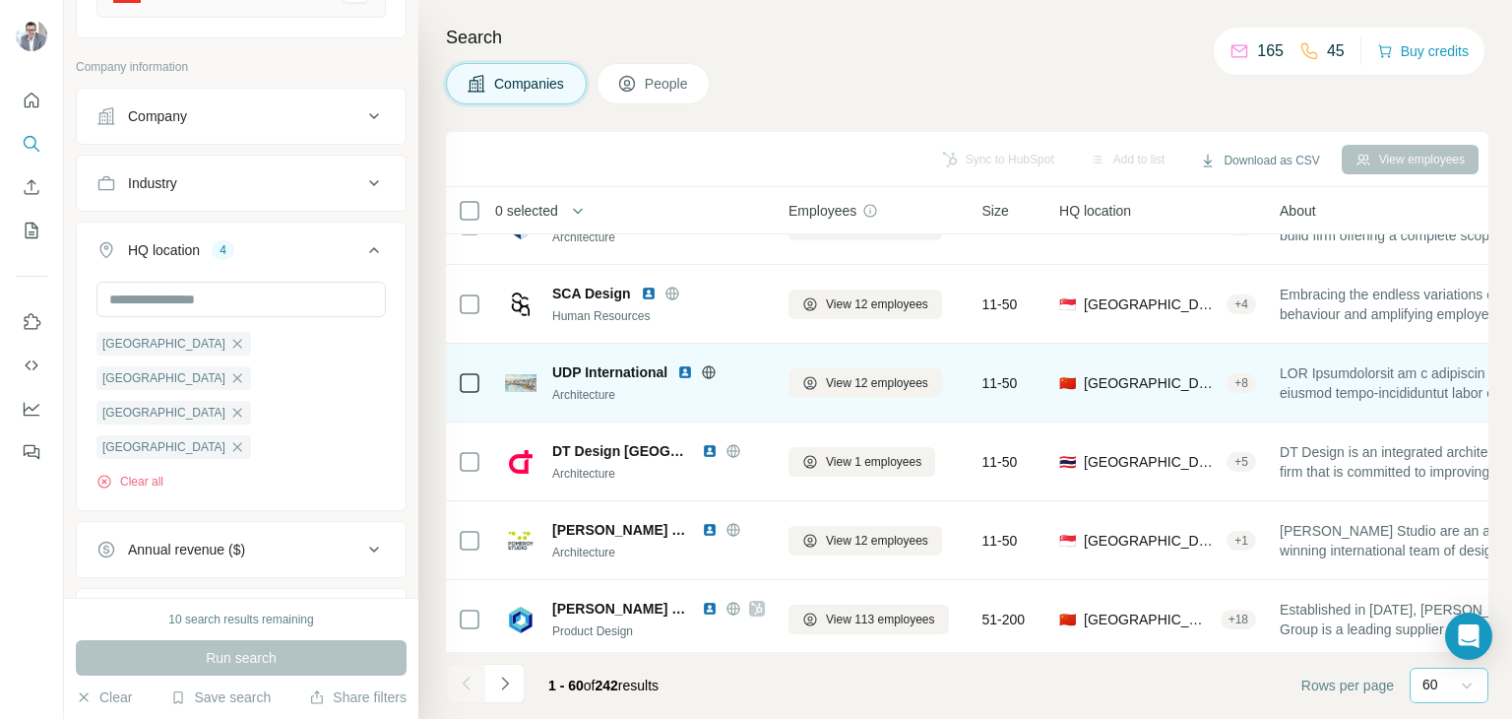
click at [685, 373] on img at bounding box center [685, 372] width 16 height 16
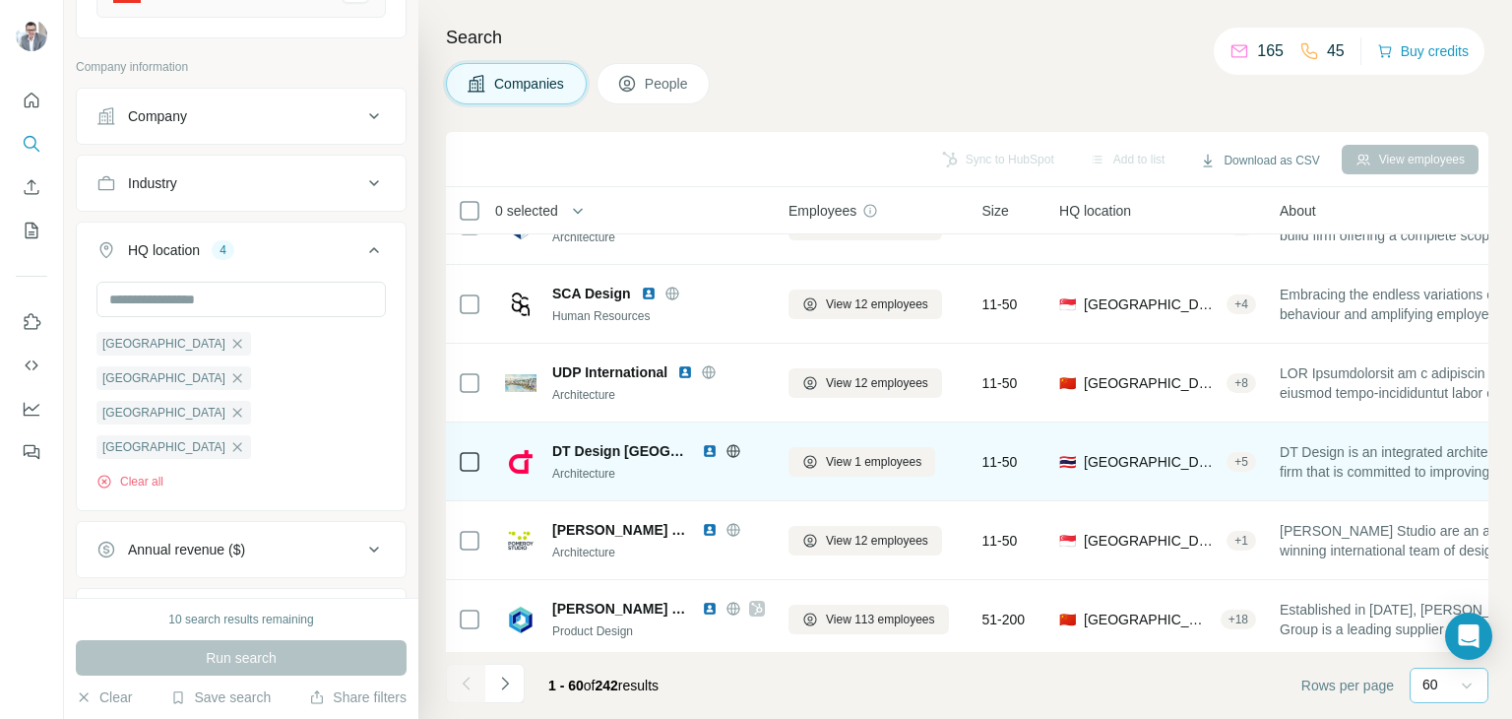
click at [702, 447] on img at bounding box center [710, 451] width 16 height 16
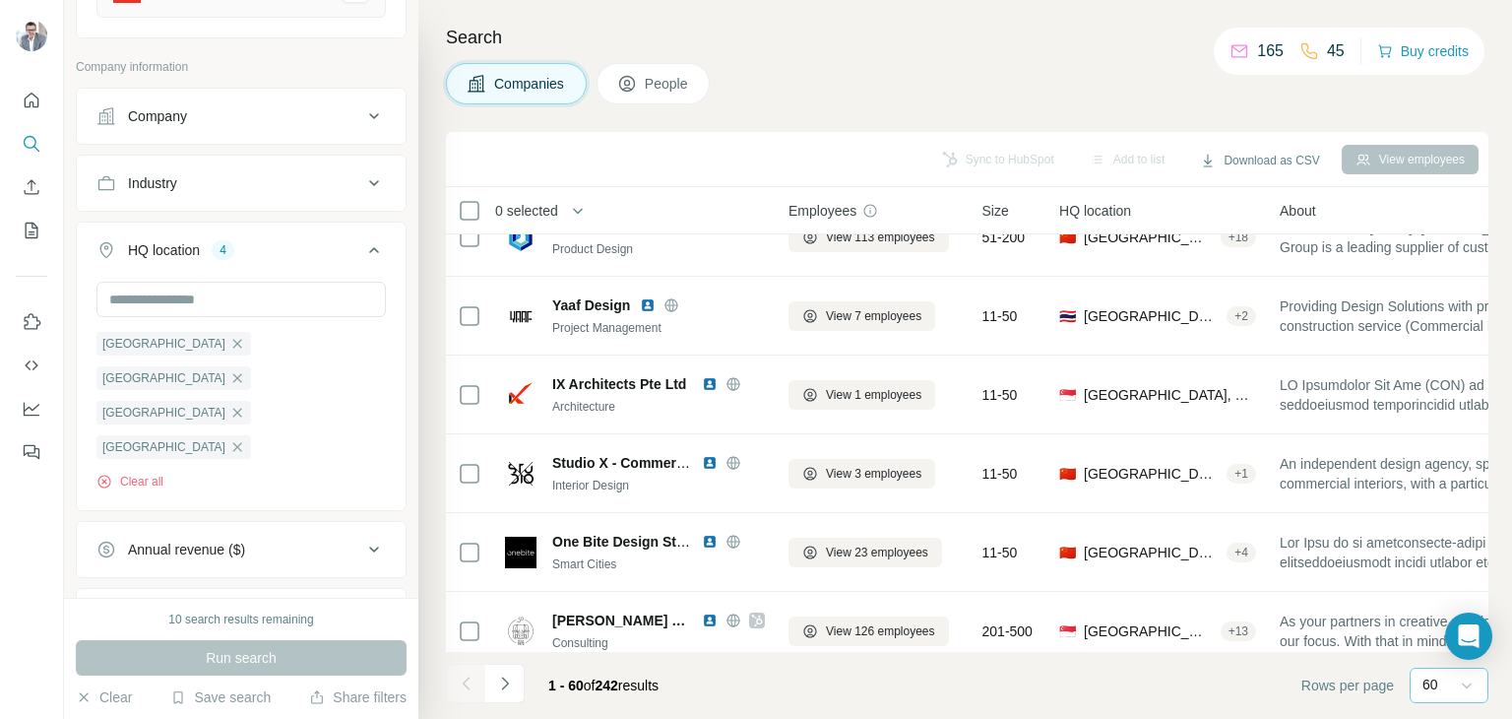
scroll to position [1856, 0]
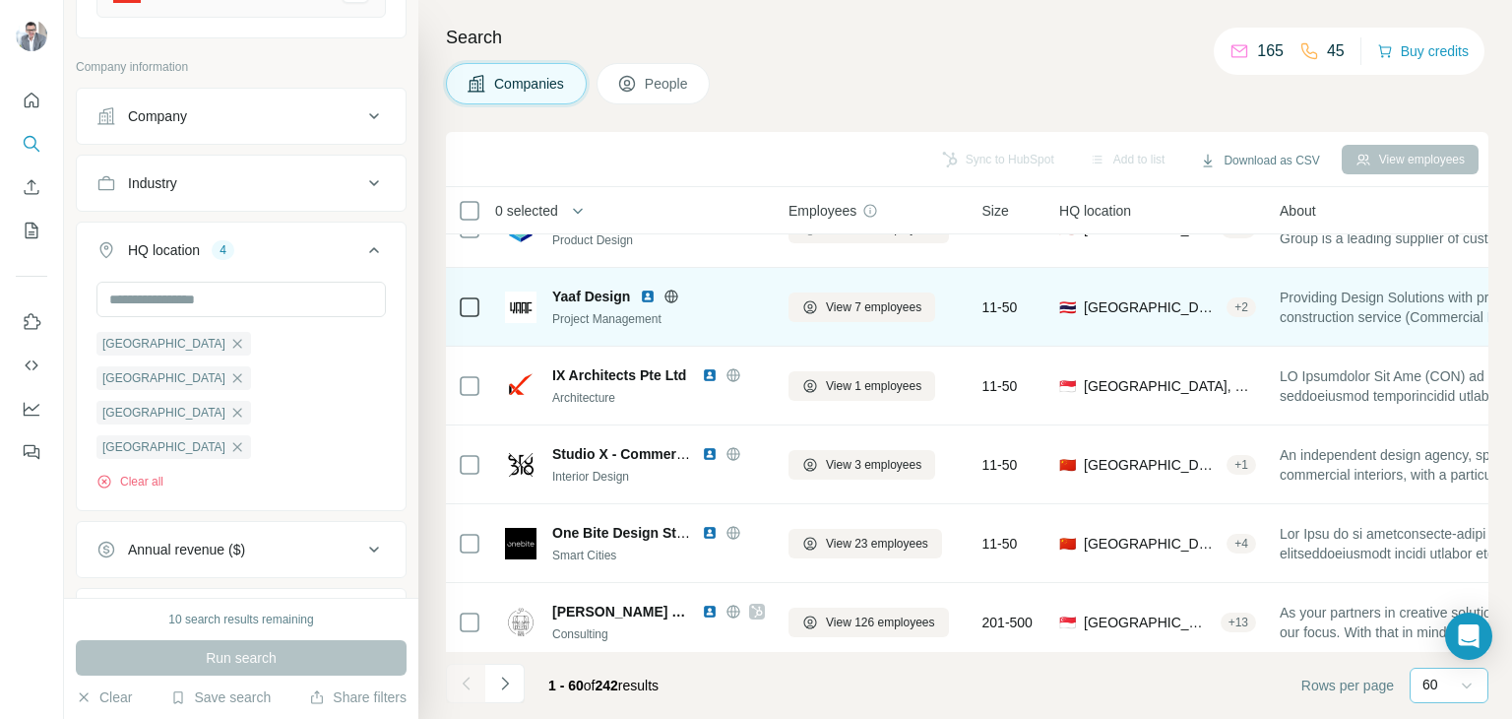
click at [648, 294] on img at bounding box center [648, 296] width 16 height 16
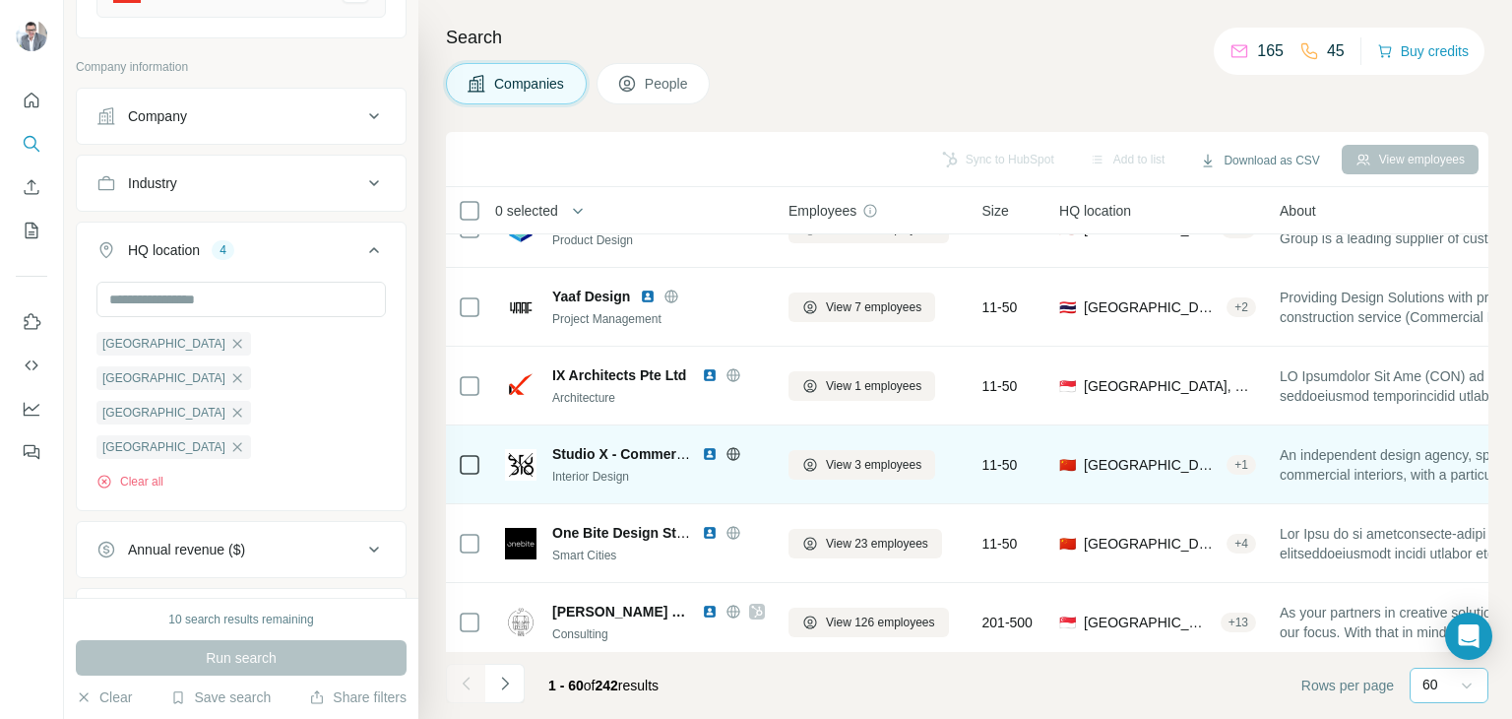
click at [707, 453] on img at bounding box center [710, 454] width 16 height 16
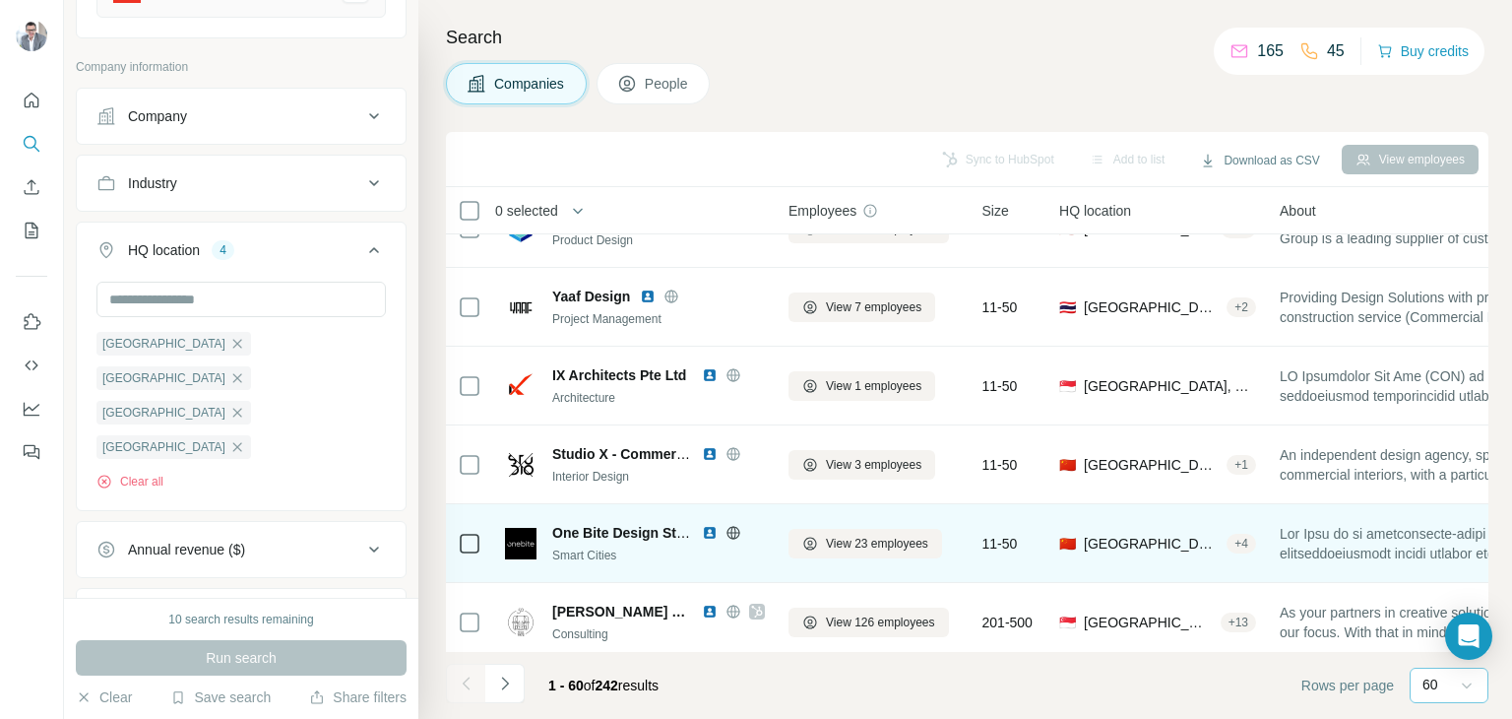
click at [707, 533] on img at bounding box center [710, 533] width 16 height 16
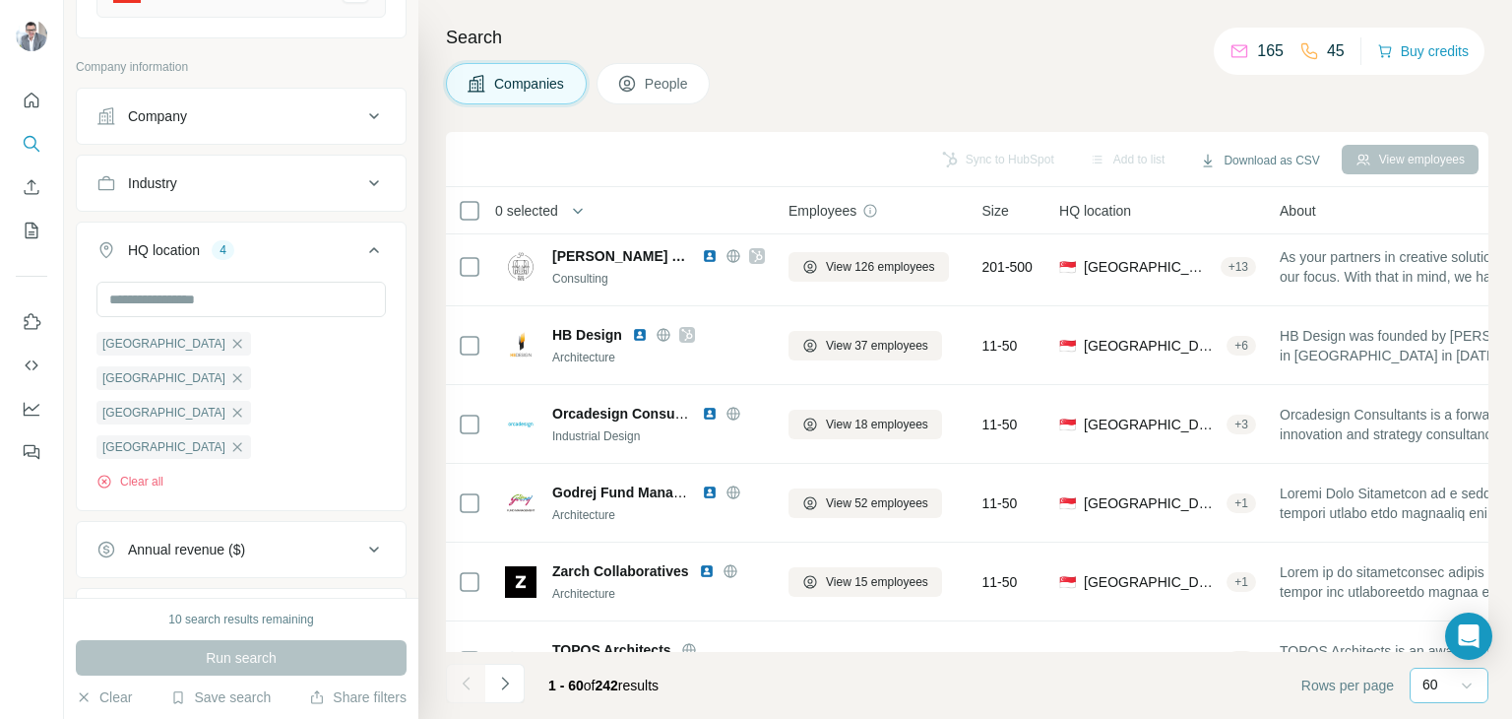
scroll to position [2246, 0]
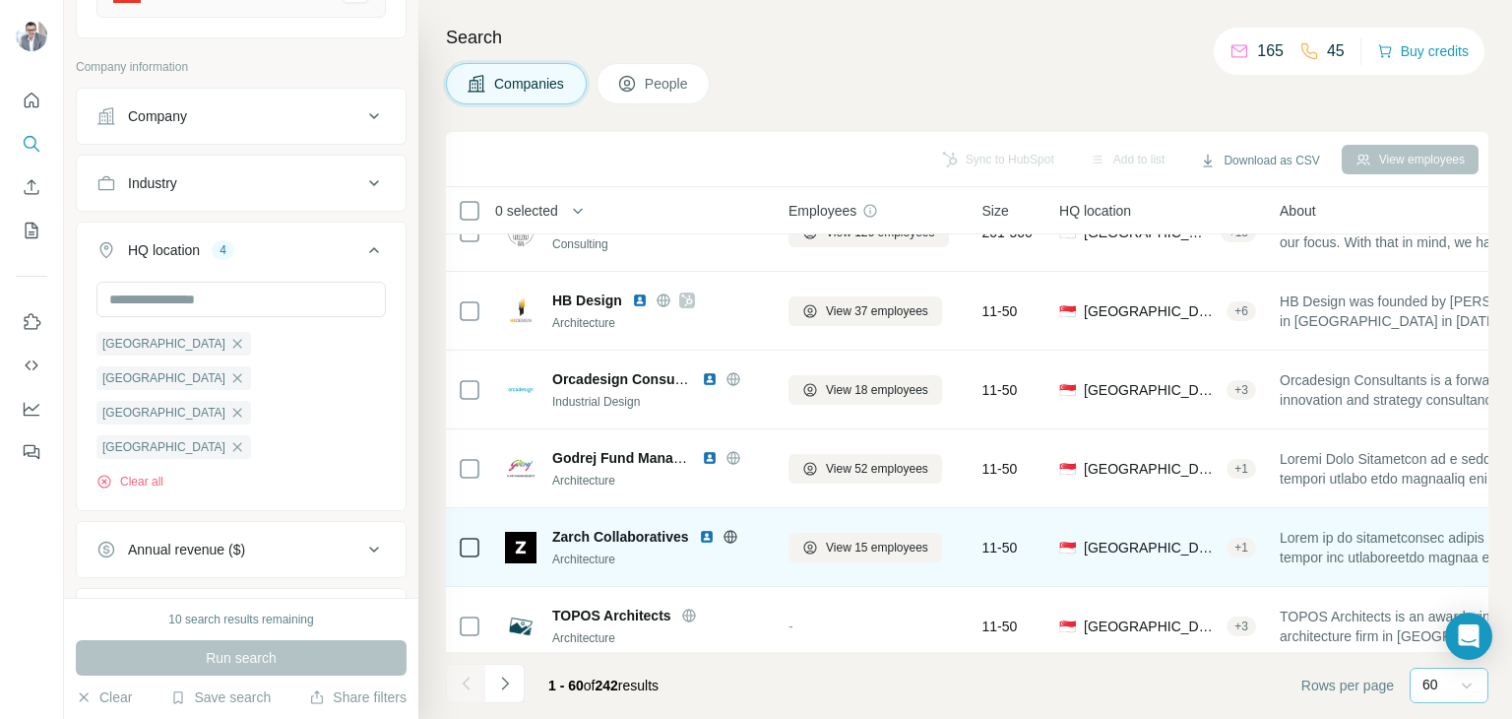
click at [707, 533] on img at bounding box center [707, 537] width 16 height 16
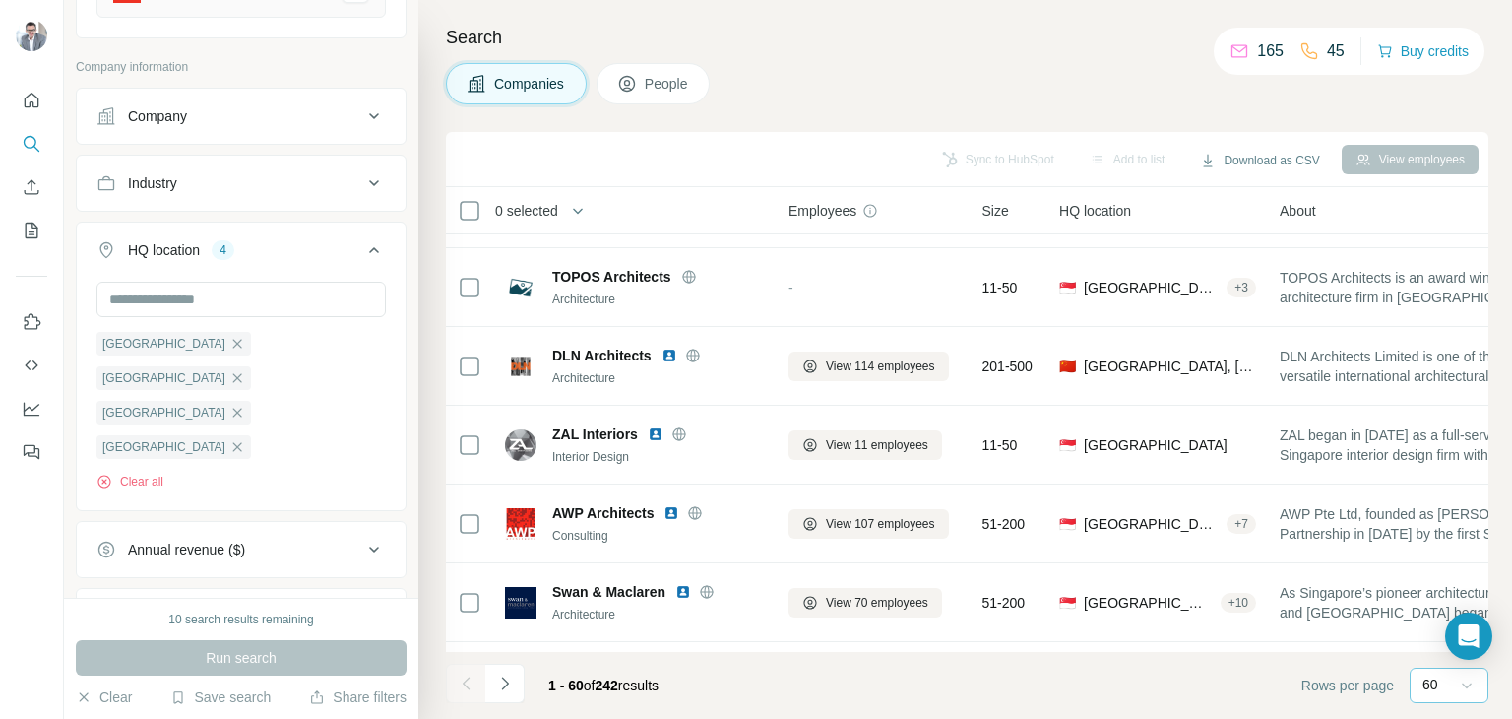
scroll to position [2594, 0]
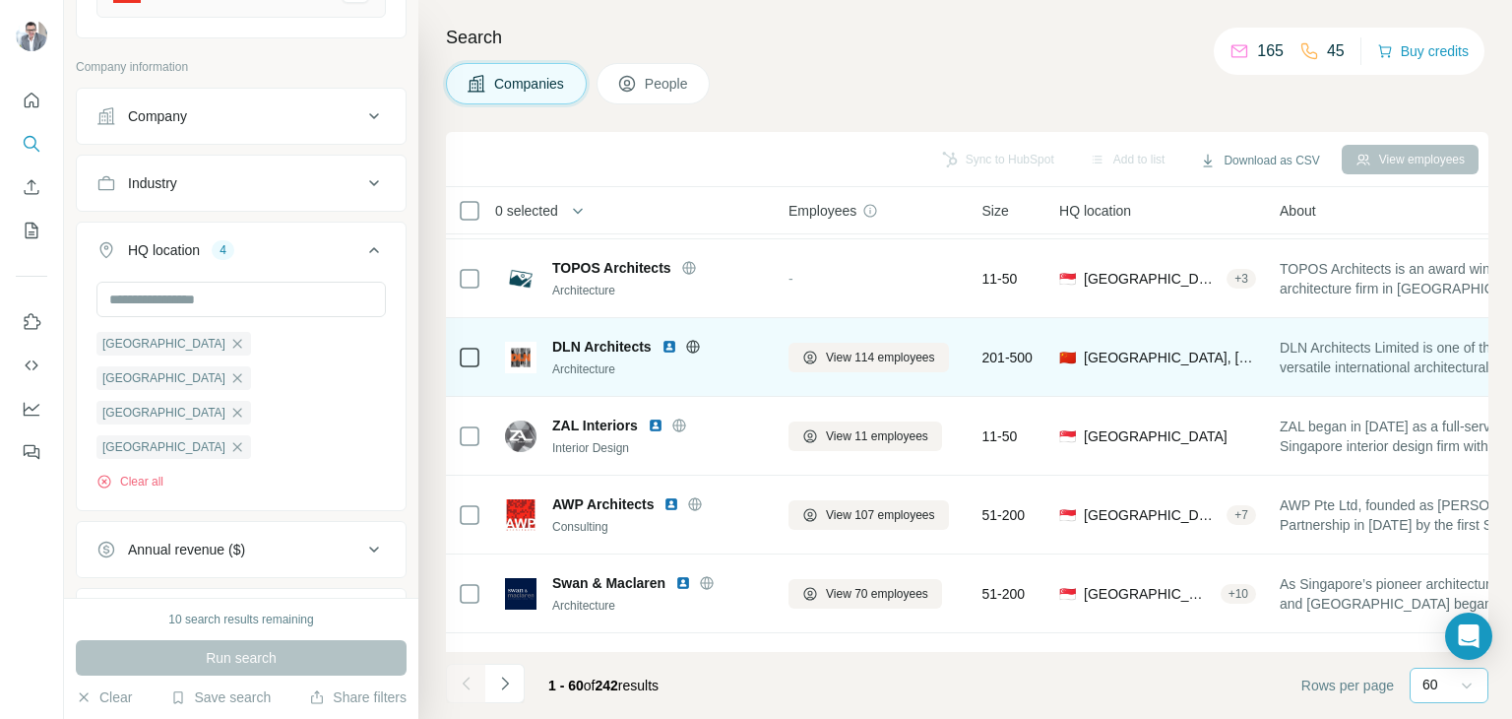
click at [669, 345] on img at bounding box center [669, 347] width 16 height 16
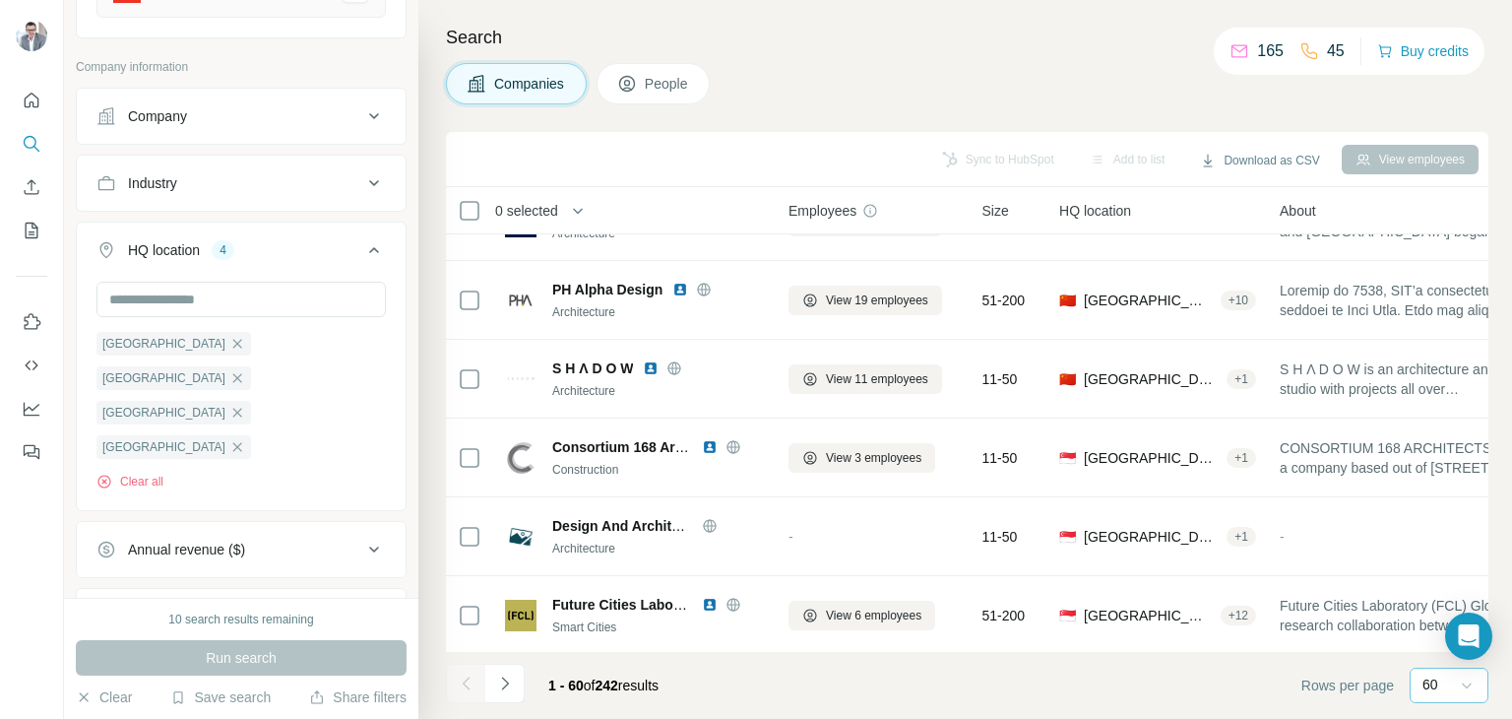
scroll to position [2975, 0]
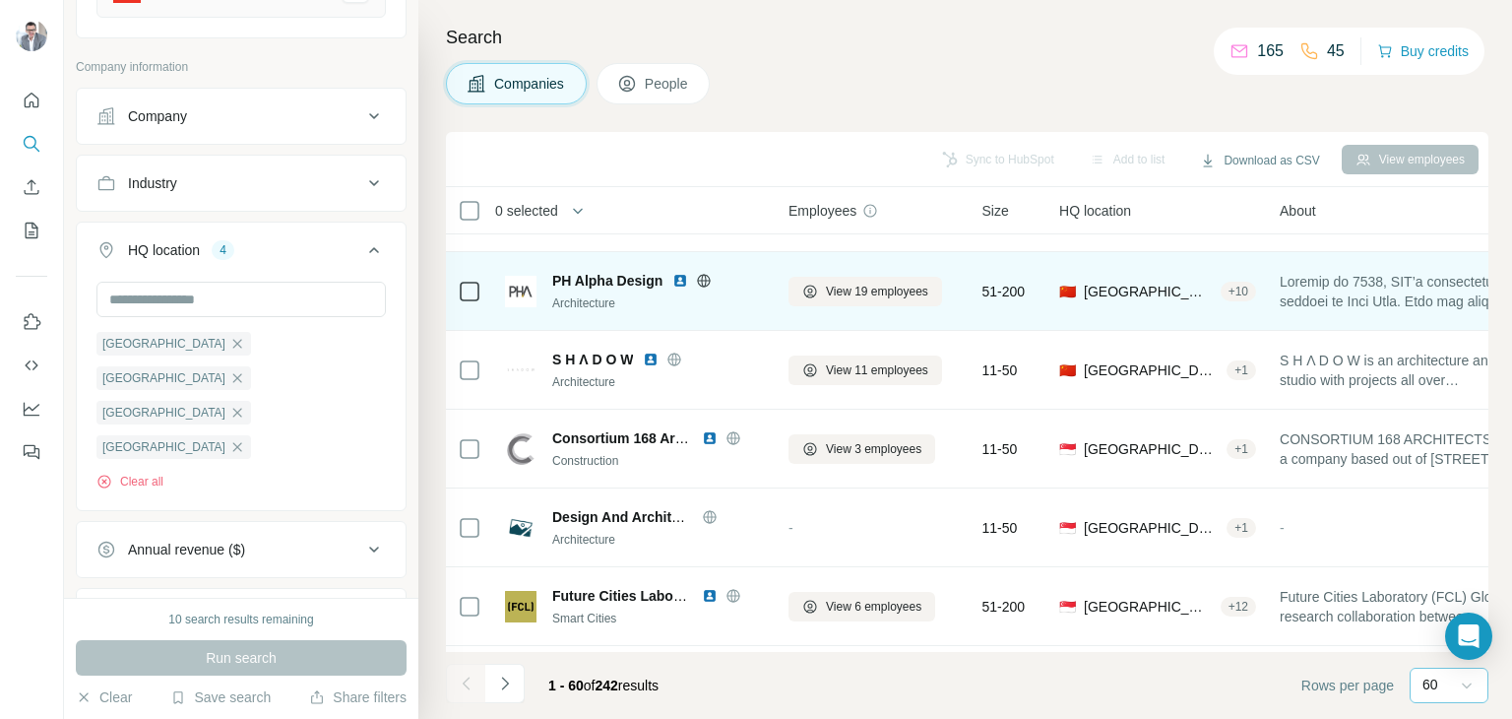
click at [676, 277] on img at bounding box center [680, 281] width 16 height 16
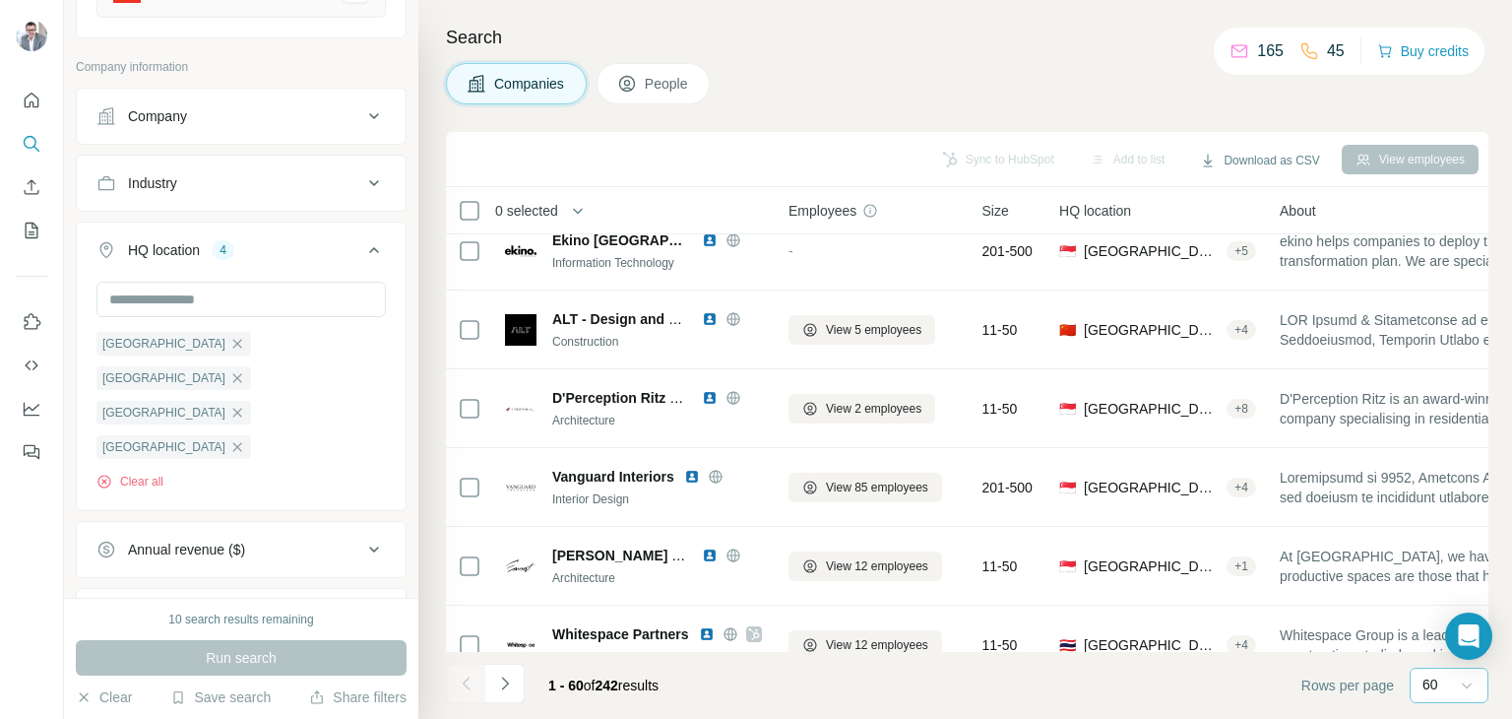
scroll to position [3496, 0]
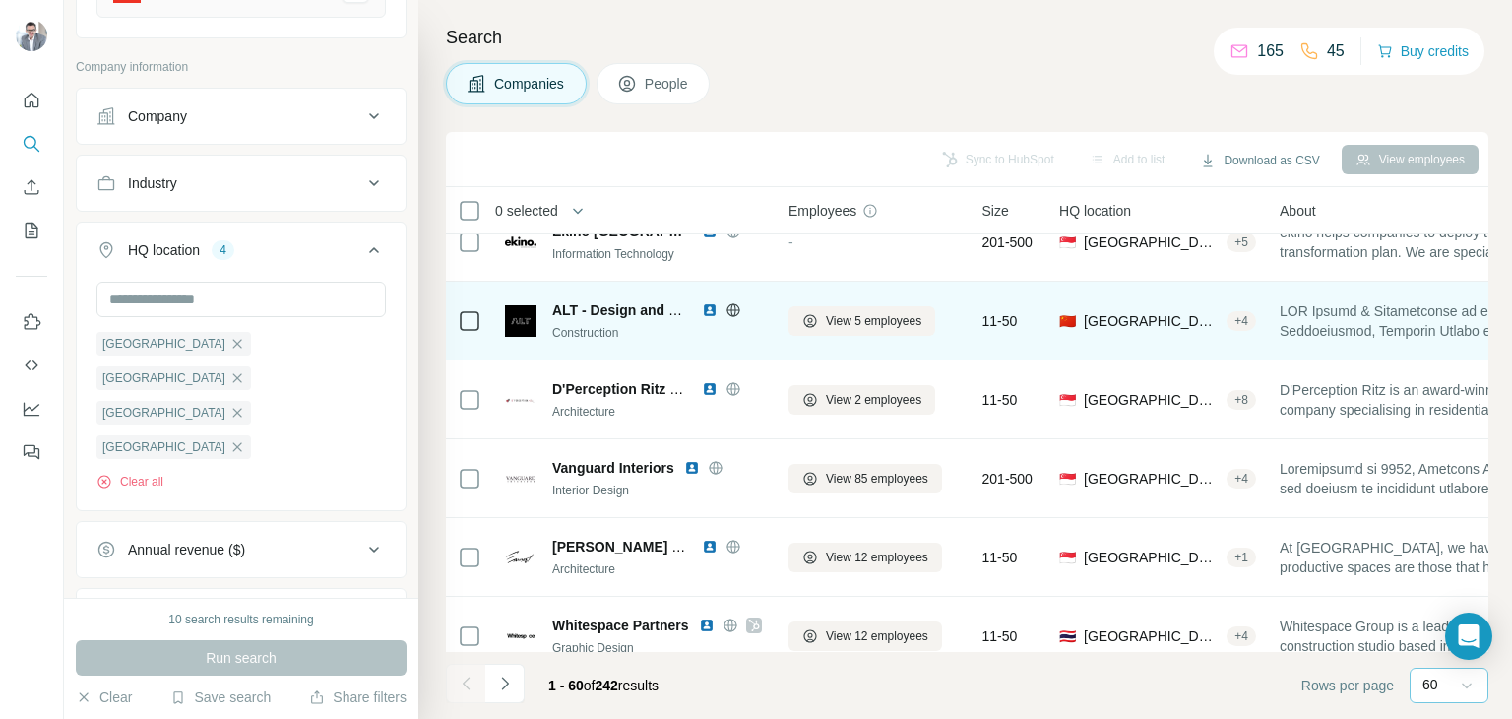
click at [708, 311] on img at bounding box center [710, 310] width 16 height 16
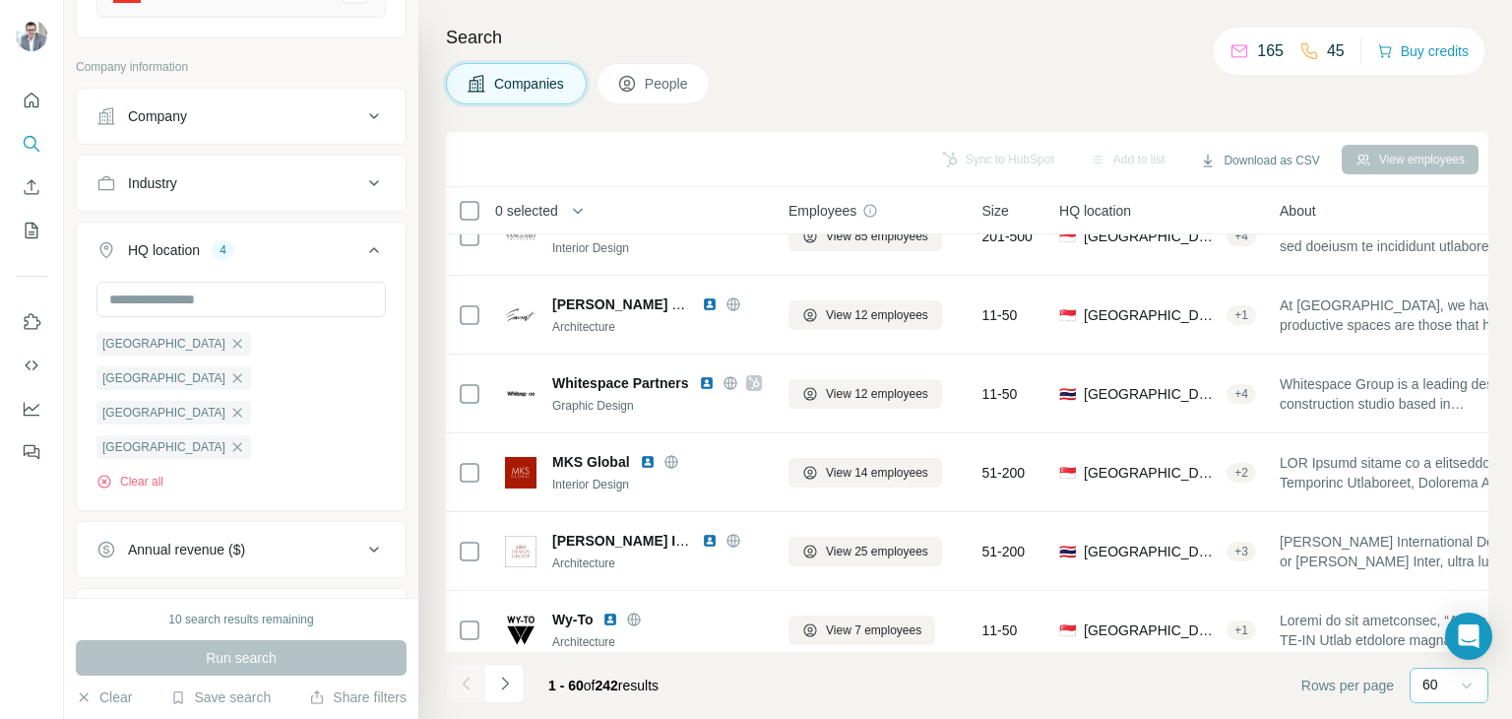
scroll to position [3747, 0]
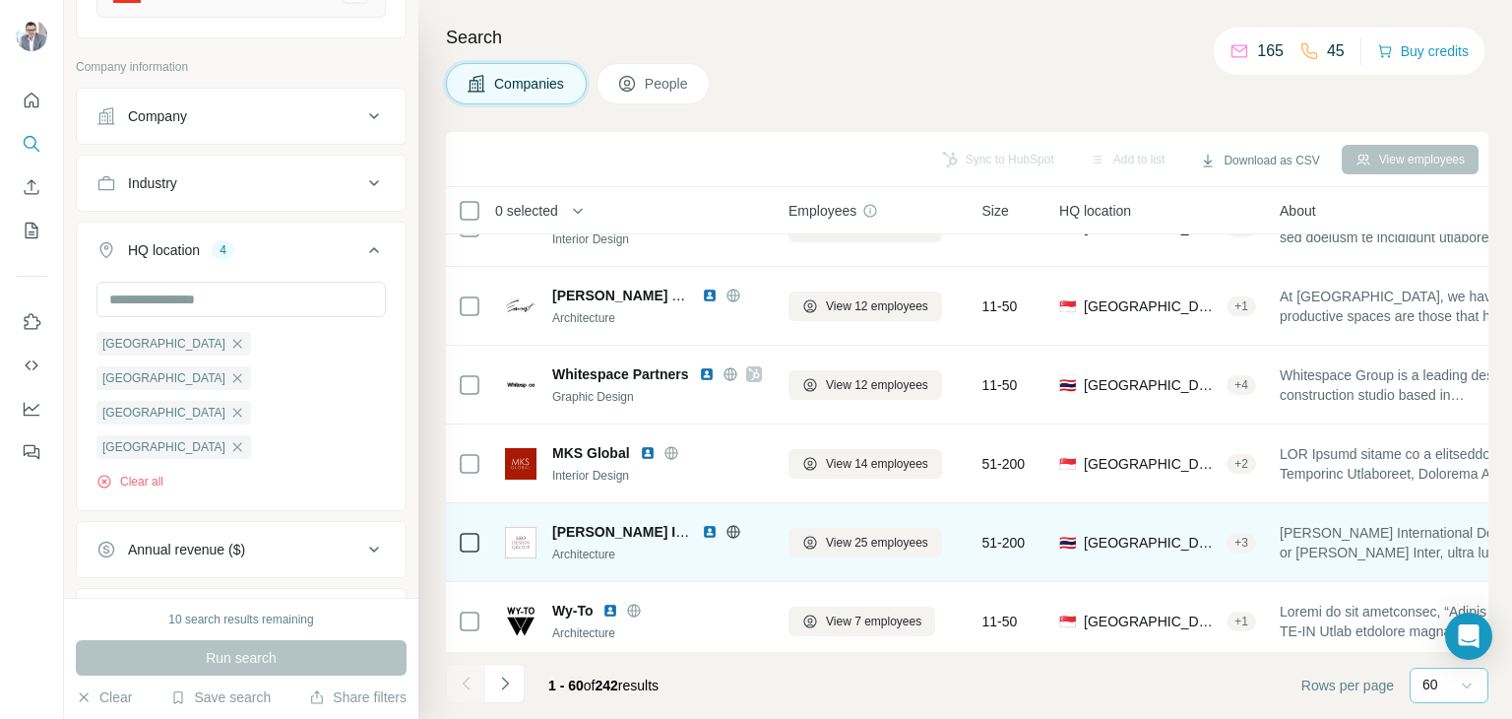
click at [710, 530] on img at bounding box center [710, 532] width 16 height 16
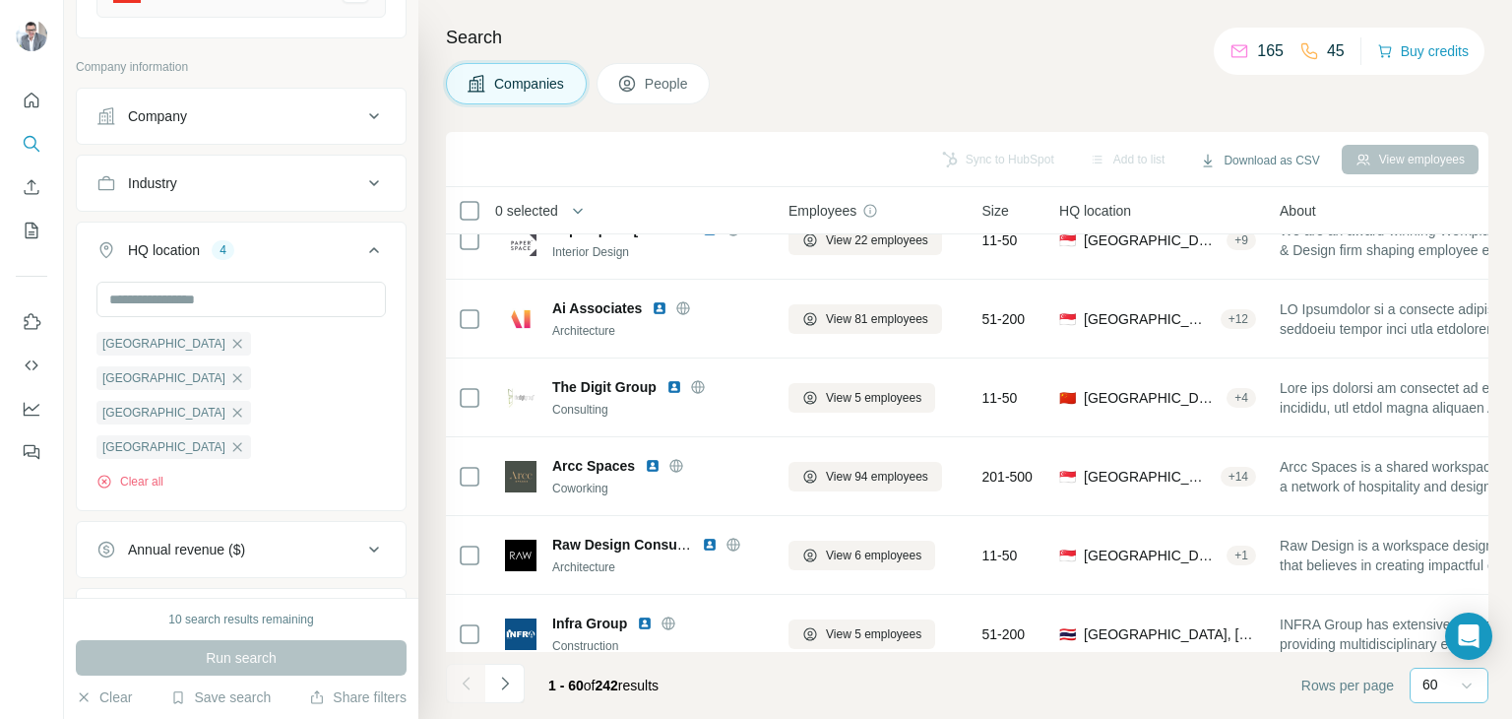
scroll to position [4317, 0]
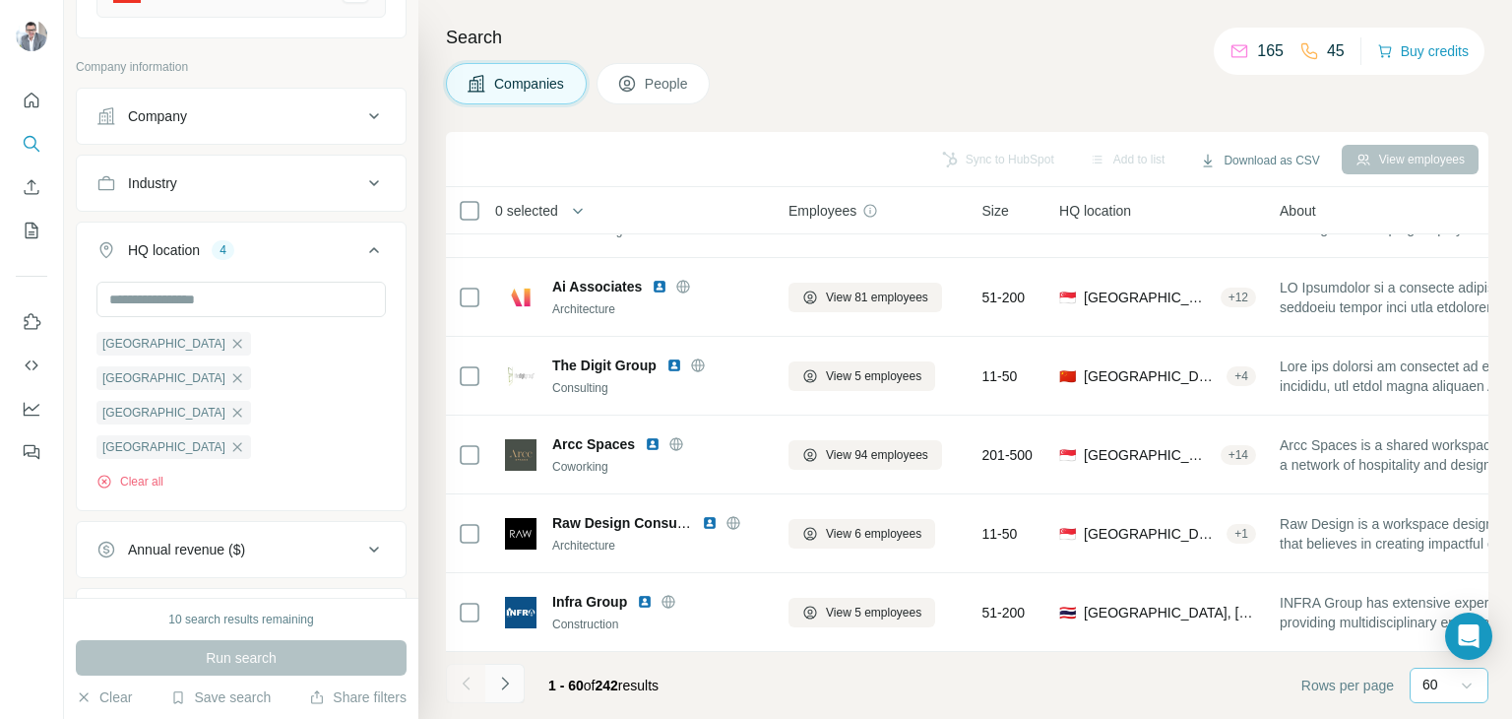
click at [510, 678] on icon "Navigate to next page" at bounding box center [505, 683] width 20 height 20
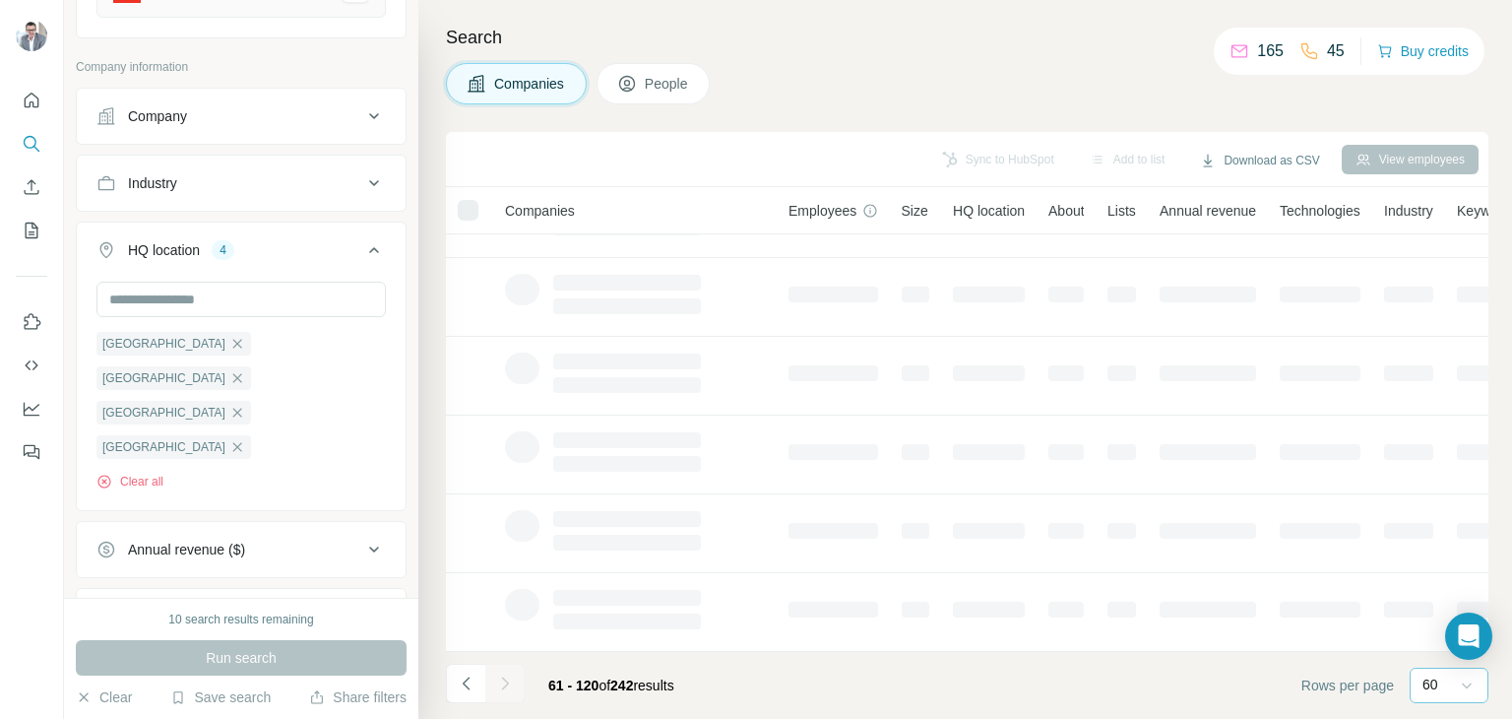
scroll to position [380, 0]
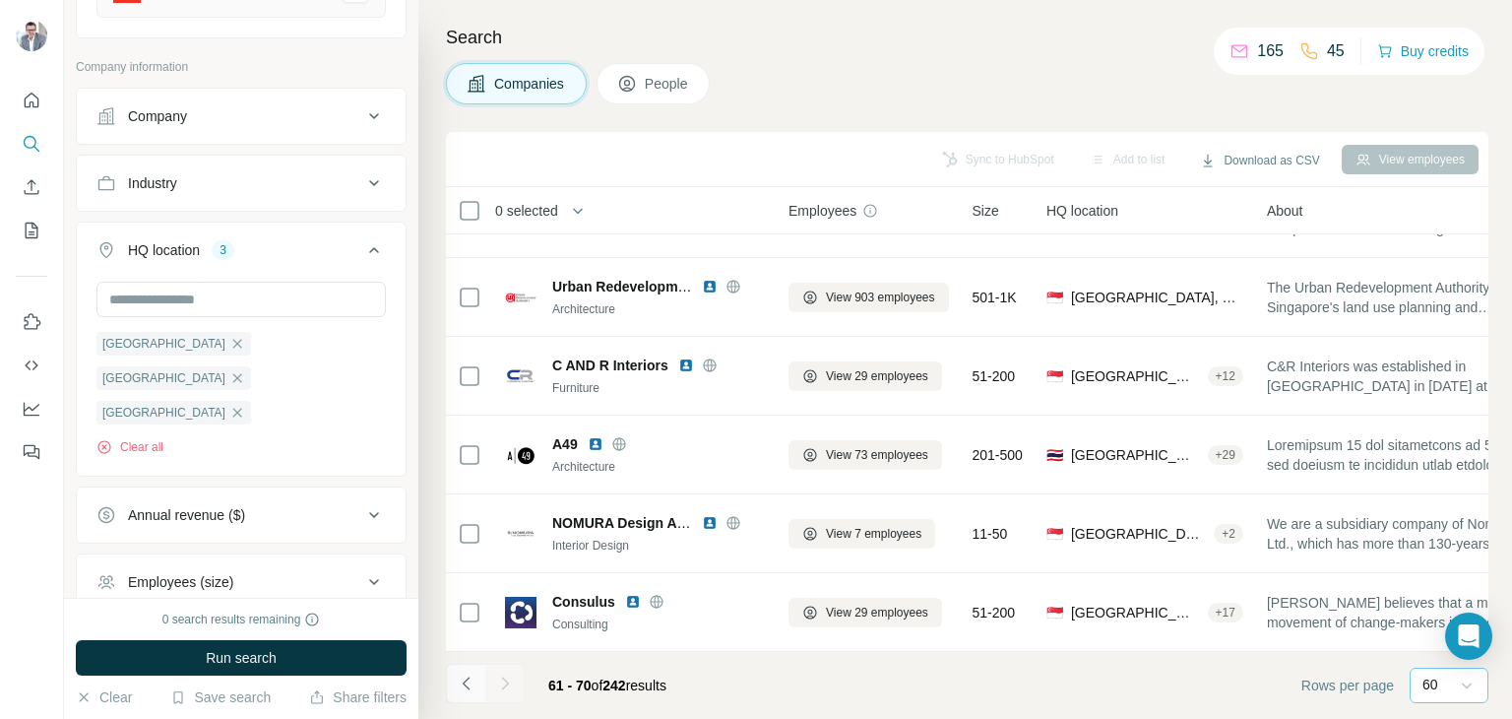
click at [463, 674] on icon "Navigate to previous page" at bounding box center [467, 683] width 20 height 20
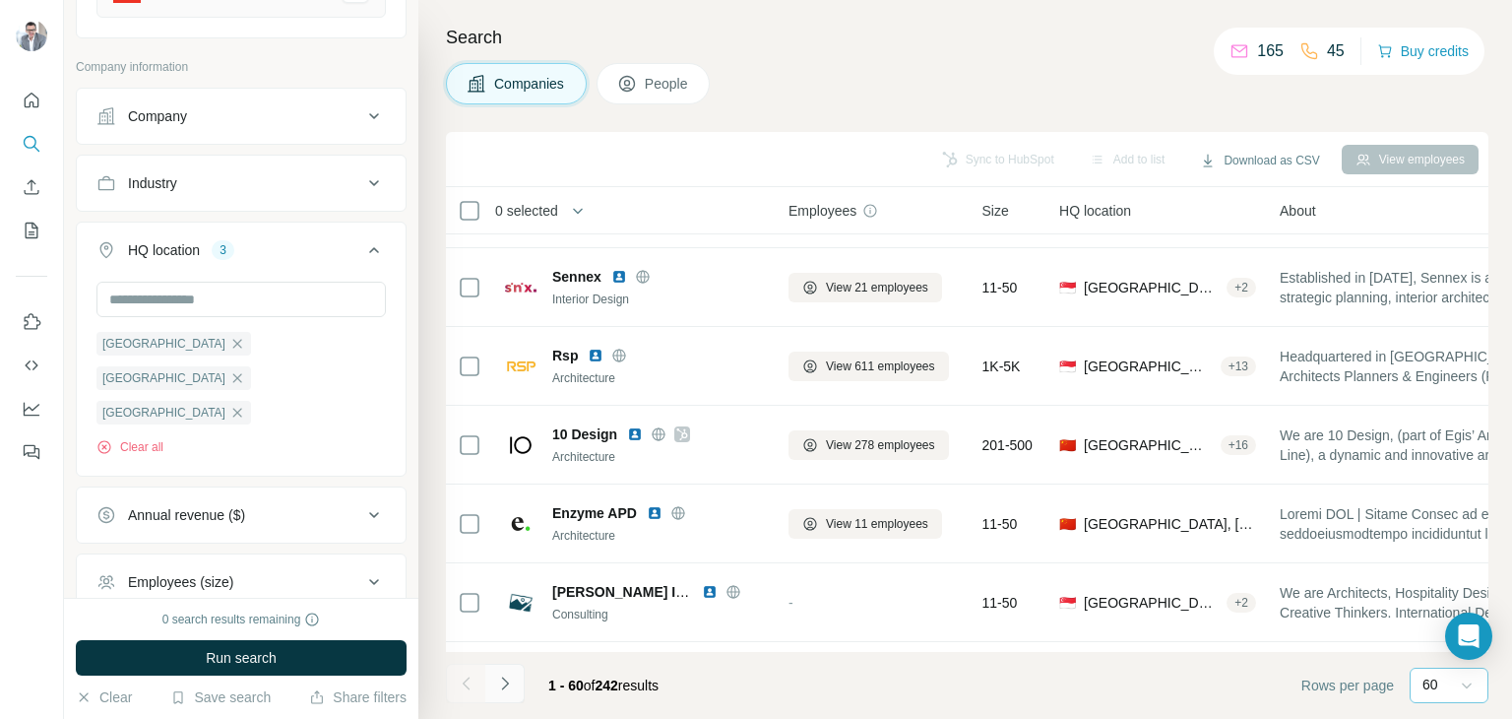
scroll to position [4317, 0]
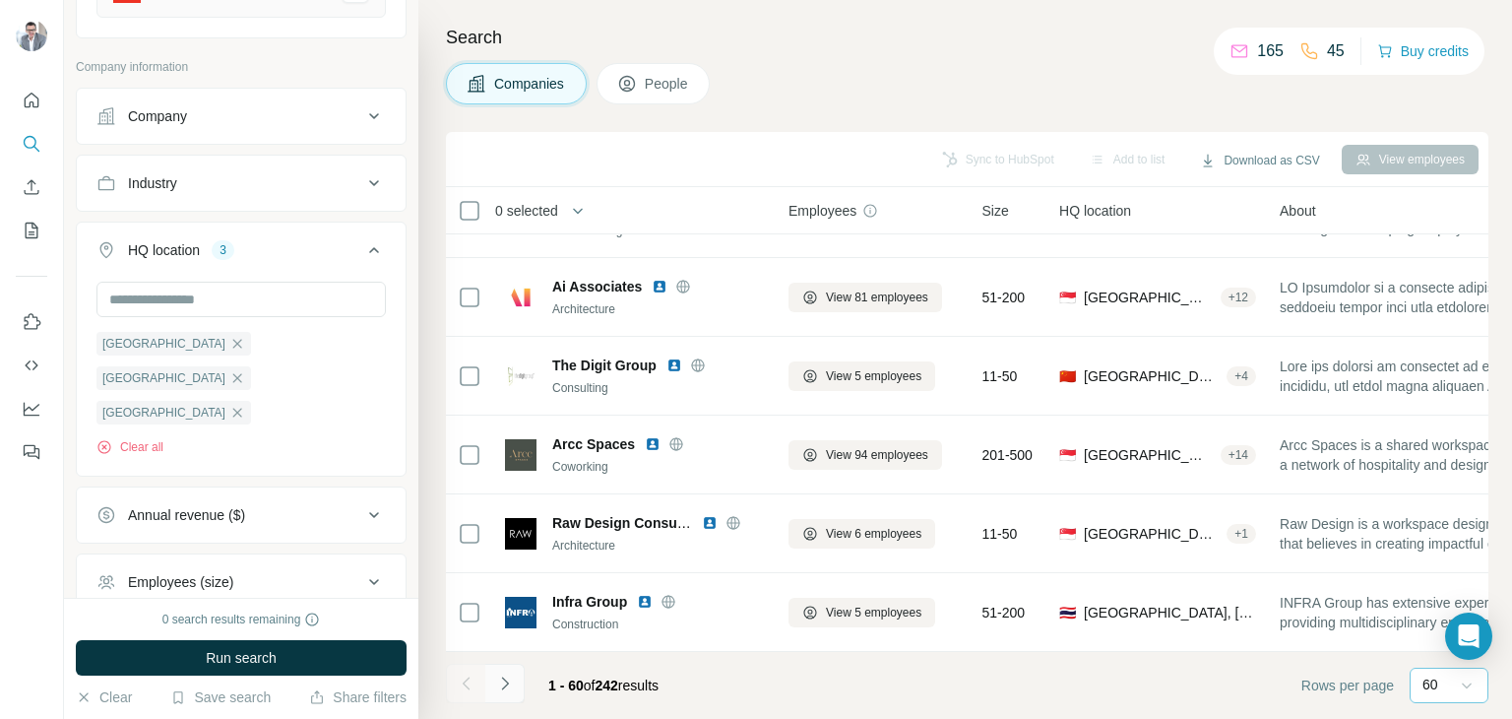
click at [506, 685] on icon "Navigate to next page" at bounding box center [505, 683] width 20 height 20
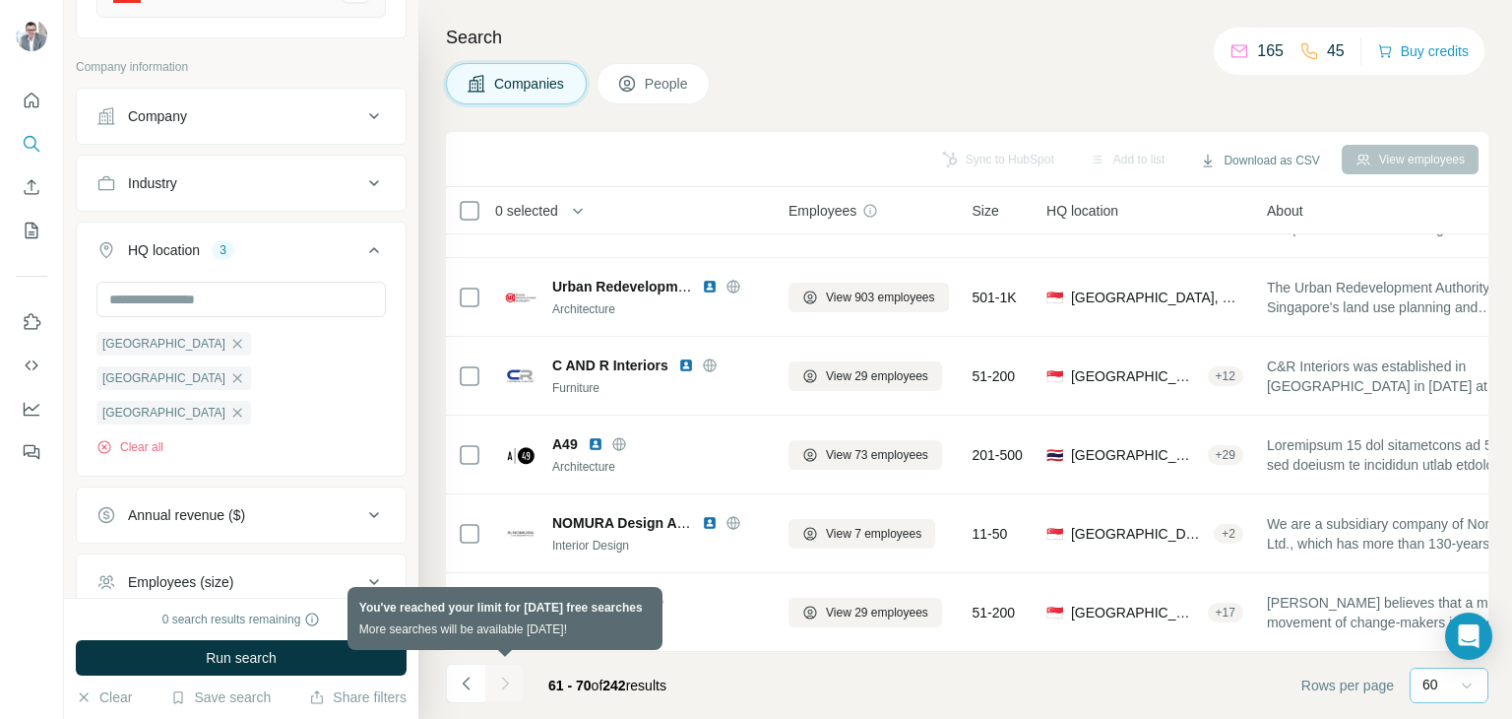
scroll to position [380, 0]
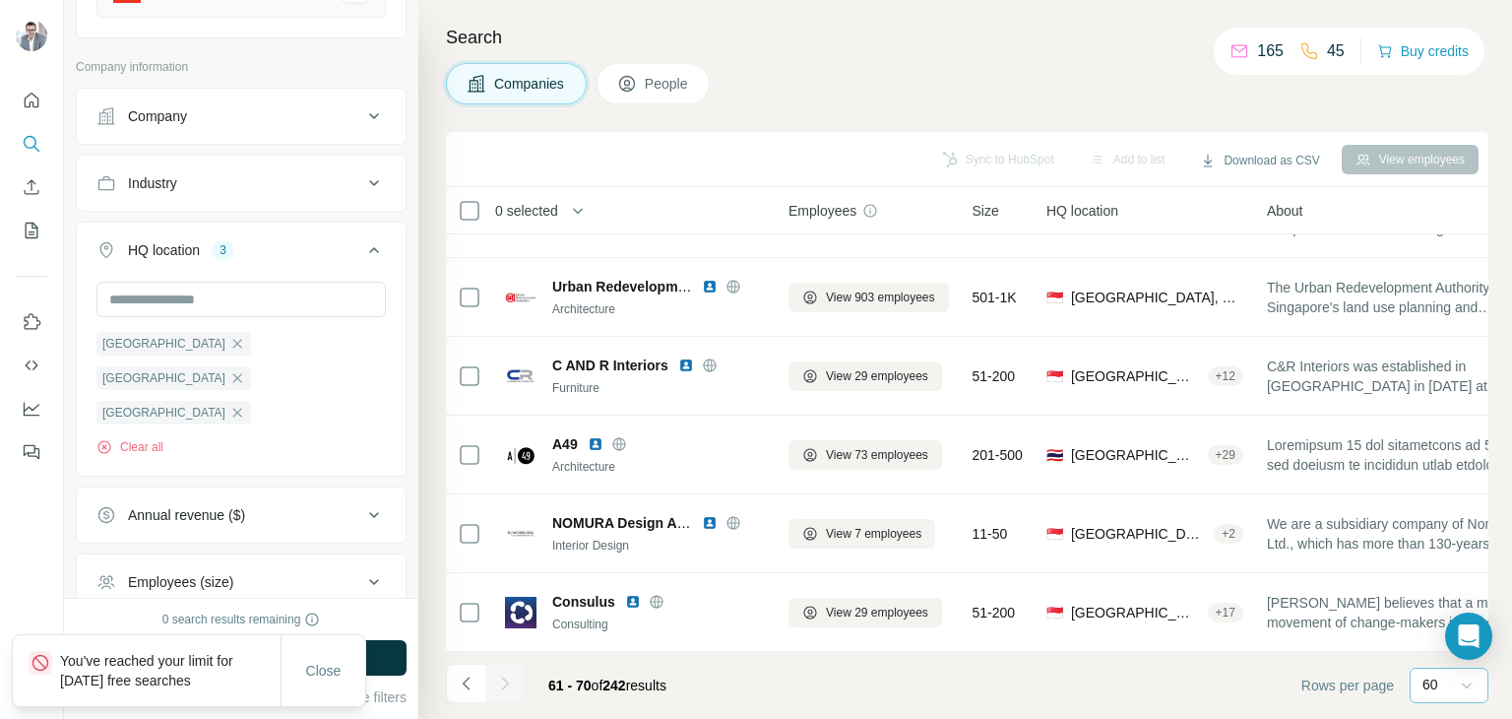
click at [29, 578] on div at bounding box center [32, 359] width 64 height 719
click at [328, 662] on span "Close" at bounding box center [323, 670] width 35 height 20
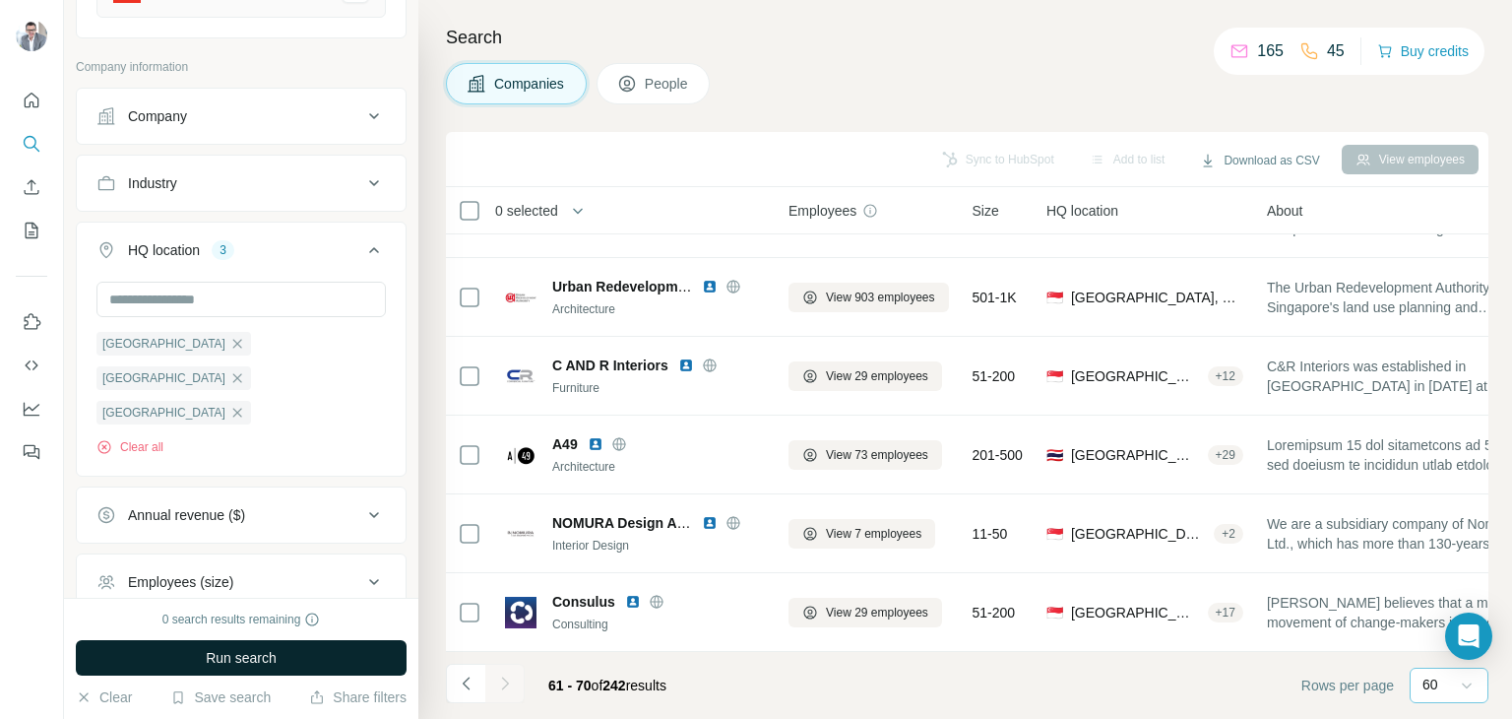
click at [238, 654] on span "Run search" at bounding box center [241, 658] width 71 height 20
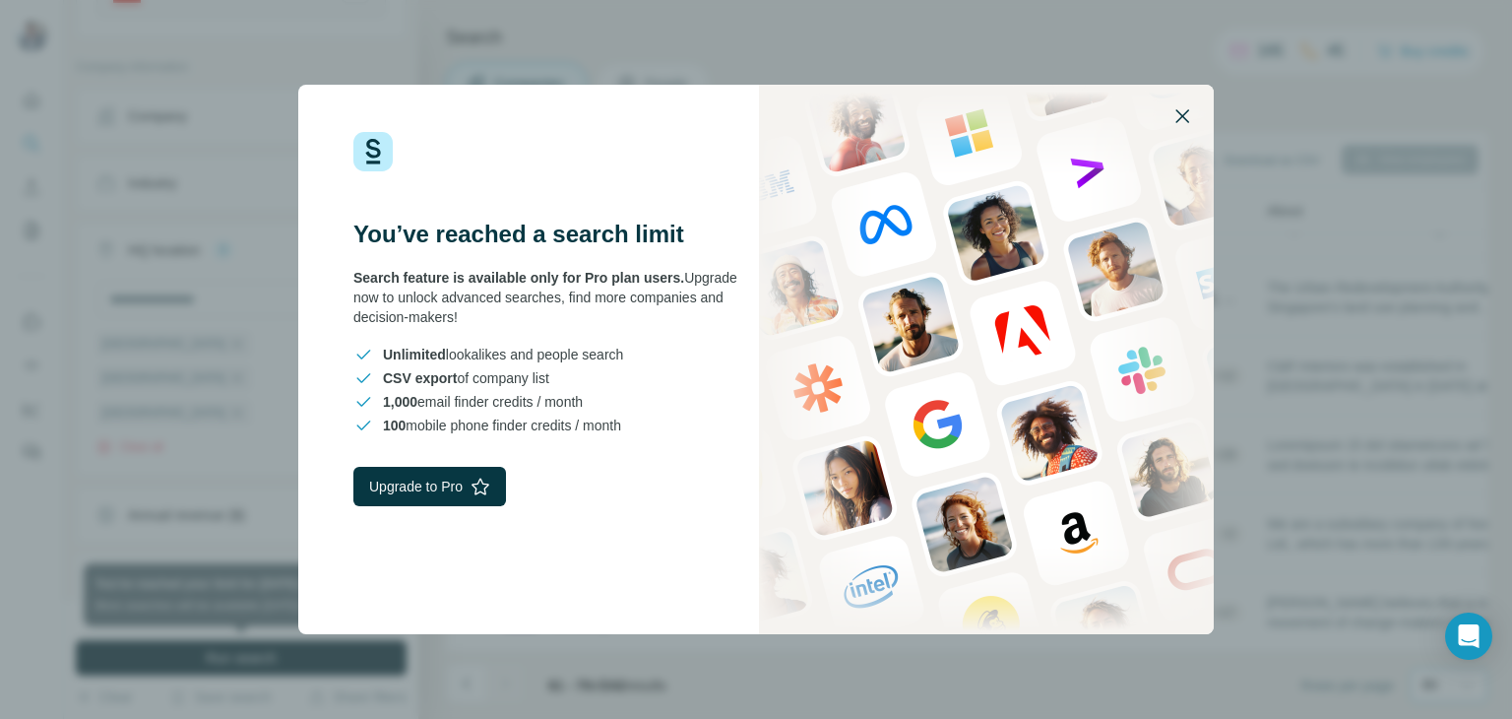
click at [1174, 117] on icon "button" at bounding box center [1182, 116] width 24 height 24
